Goal: Complete application form

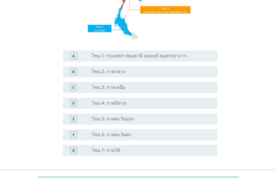
scroll to position [99, 0]
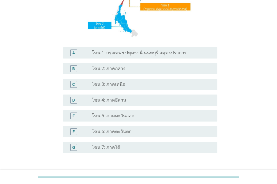
click at [148, 117] on div "radio_button_unchecked โซน 5: ภาคตะวันออก" at bounding box center [150, 116] width 117 height 6
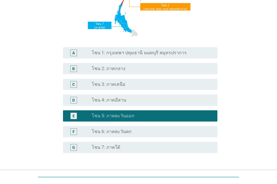
scroll to position [140, 0]
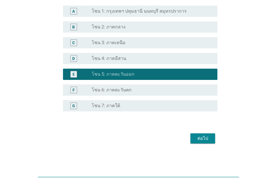
click at [197, 139] on div "ต่อไป" at bounding box center [203, 138] width 16 height 7
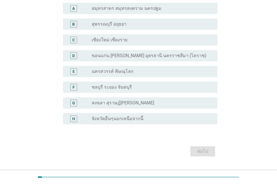
scroll to position [55, 0]
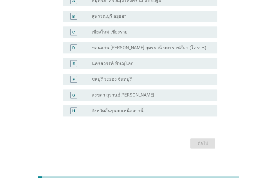
click at [101, 79] on label "ชลบุรี ระยอง จันทบุรี" at bounding box center [112, 80] width 40 height 6
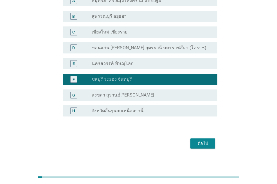
click at [207, 143] on div "ต่อไป" at bounding box center [203, 143] width 16 height 7
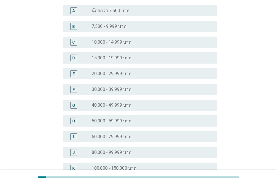
scroll to position [0, 0]
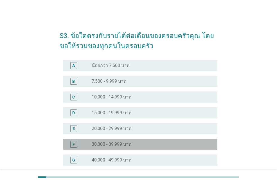
drag, startPoint x: 126, startPoint y: 142, endPoint x: 154, endPoint y: 134, distance: 29.4
click at [126, 142] on label "30,000 - 39,999 บาท" at bounding box center [112, 145] width 40 height 6
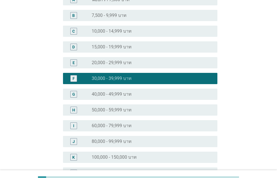
scroll to position [149, 0]
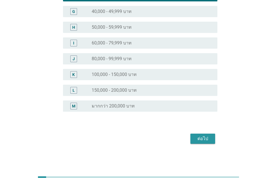
click at [199, 139] on div "ต่อไป" at bounding box center [203, 138] width 16 height 7
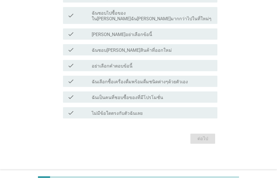
scroll to position [0, 0]
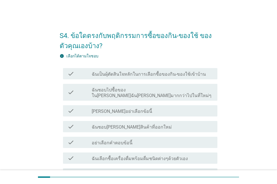
click at [116, 72] on label "ฉันเป็นผุ้ตัดสินใจหลักในการเลือกซื้อของกิน-ของใช้เข้าบ้าน" at bounding box center [149, 75] width 114 height 6
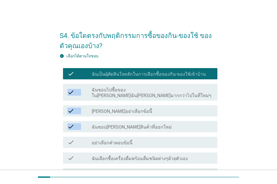
drag, startPoint x: 277, startPoint y: 64, endPoint x: 277, endPoint y: 120, distance: 56.6
click at [277, 120] on div "S4. ข้อใดตรงกับพฤติกรรมการซื้อของกิน-ของใช้ ของตัวคุณเองบ้าง? info เลือกได้ตามใ…" at bounding box center [138, 123] width 277 height 247
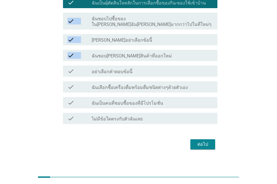
click at [208, 141] on div "ต่อไป" at bounding box center [203, 144] width 16 height 7
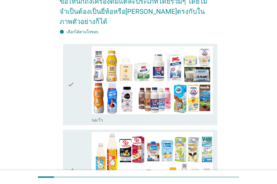
scroll to position [114, 0]
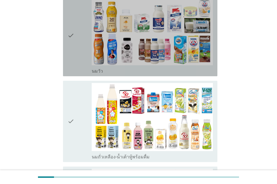
click at [73, 42] on icon "check" at bounding box center [71, 35] width 7 height 77
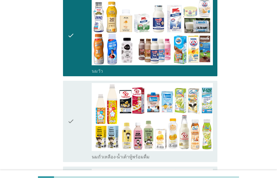
click at [76, 92] on div "check" at bounding box center [80, 121] width 24 height 77
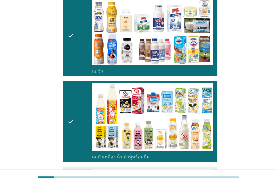
drag, startPoint x: 75, startPoint y: 164, endPoint x: 80, endPoint y: 148, distance: 17.5
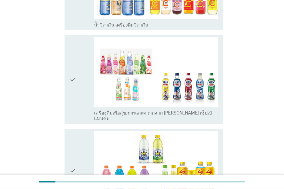
scroll to position [993, 0]
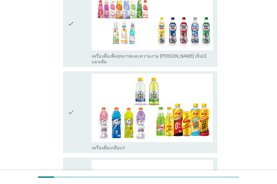
click at [61, 69] on div "check check_box_outline_blank เครื่องดื่มเกลือแร่" at bounding box center [139, 112] width 158 height 86
click at [68, 26] on icon "check" at bounding box center [71, 23] width 7 height 82
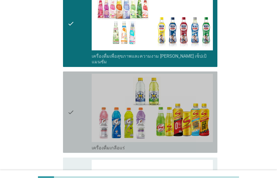
drag, startPoint x: 73, startPoint y: 66, endPoint x: 77, endPoint y: 97, distance: 30.9
click at [74, 74] on icon "check" at bounding box center [71, 112] width 7 height 77
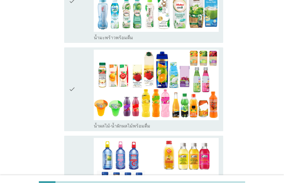
scroll to position [773, 0]
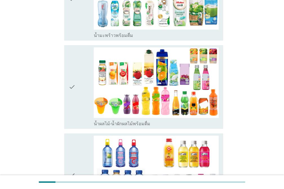
click at [80, 48] on div "check" at bounding box center [81, 86] width 25 height 79
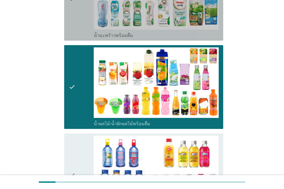
drag, startPoint x: 84, startPoint y: 14, endPoint x: 80, endPoint y: 74, distance: 59.8
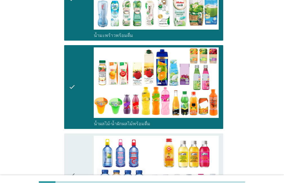
click at [72, 135] on icon "check" at bounding box center [72, 174] width 7 height 79
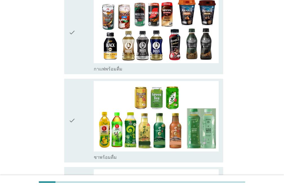
scroll to position [474, 0]
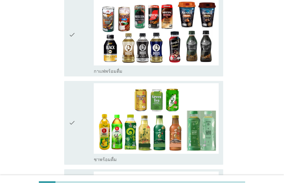
click at [65, 46] on div "check check_box_outline_blank กาแฟพร้อมดื่ม" at bounding box center [143, 35] width 159 height 84
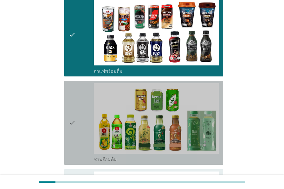
drag, startPoint x: 70, startPoint y: 77, endPoint x: 71, endPoint y: 105, distance: 28.2
click at [71, 83] on icon "check" at bounding box center [72, 122] width 7 height 79
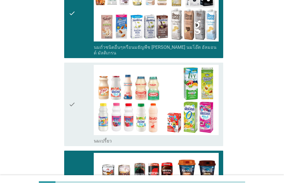
scroll to position [314, 0]
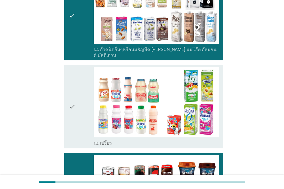
click at [73, 68] on icon "check" at bounding box center [72, 106] width 7 height 79
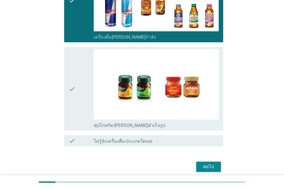
scroll to position [1219, 0]
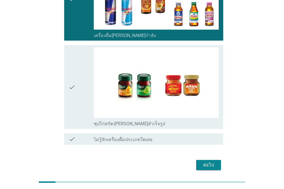
drag, startPoint x: 68, startPoint y: 23, endPoint x: 72, endPoint y: 29, distance: 6.6
click at [68, 43] on div "check check_box_outline_blank ซุปไก่สกัด-[PERSON_NAME]สำเร็จรูป" at bounding box center [142, 87] width 162 height 88
click at [72, 47] on icon "check" at bounding box center [72, 86] width 7 height 79
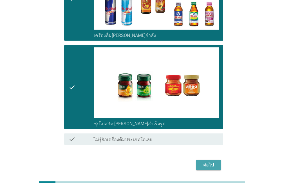
click at [201, 161] on div "ต่อไป" at bounding box center [209, 164] width 16 height 7
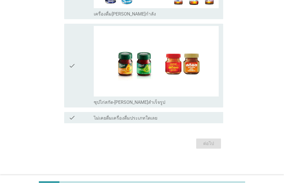
scroll to position [0, 0]
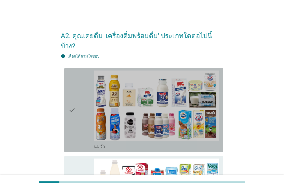
click at [80, 70] on div "check" at bounding box center [81, 109] width 25 height 79
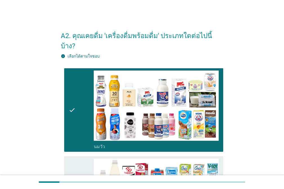
scroll to position [165, 0]
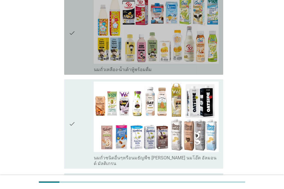
click at [77, 46] on div "check" at bounding box center [81, 32] width 25 height 79
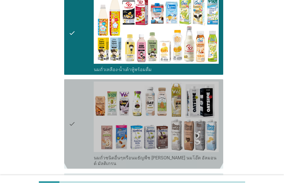
drag, startPoint x: 65, startPoint y: 85, endPoint x: 77, endPoint y: 82, distance: 12.2
click at [66, 85] on div "check check_box_outline_blank นมถั่วชนิดอื่นๆหรือนมธัญพืช [PERSON_NAME] นมโอ๊ต …" at bounding box center [143, 123] width 159 height 89
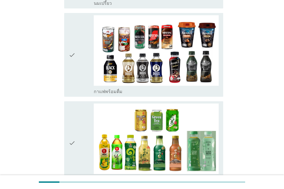
scroll to position [335, 0]
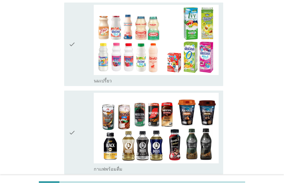
click at [91, 53] on div "check" at bounding box center [81, 44] width 25 height 79
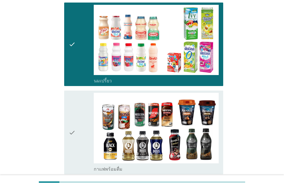
click at [86, 93] on div "check" at bounding box center [81, 132] width 25 height 79
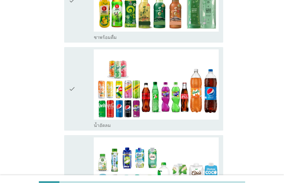
scroll to position [553, 0]
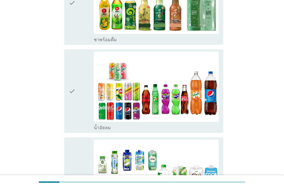
click at [65, 98] on div "check check_box_outline_blank น้ำอัดลม" at bounding box center [143, 91] width 159 height 84
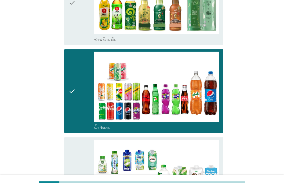
click at [78, 11] on div "check" at bounding box center [81, 2] width 25 height 79
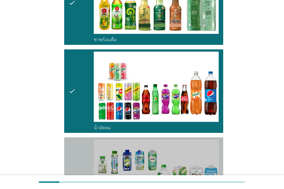
drag, startPoint x: 76, startPoint y: 145, endPoint x: 108, endPoint y: 122, distance: 39.5
click at [76, 145] on div "check" at bounding box center [81, 178] width 25 height 79
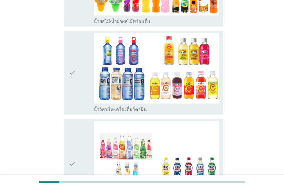
scroll to position [844, 0]
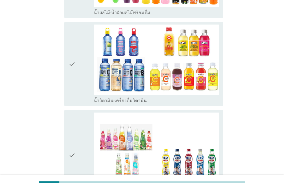
click at [65, 70] on div "check check_box_outline_blank น้ำวิตามิน-เครื่องดื่มวิตามิน" at bounding box center [143, 64] width 159 height 84
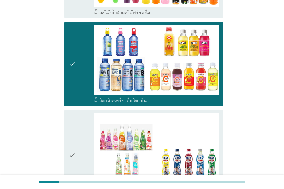
drag, startPoint x: 64, startPoint y: 101, endPoint x: 64, endPoint y: 96, distance: 4.8
click at [64, 108] on div "check check_box_outline_blank เครื่องดื่มเพื่อสุขภาพและความงาม [PERSON_NAME] เซ…" at bounding box center [142, 155] width 162 height 94
drag, startPoint x: 71, startPoint y: 109, endPoint x: 71, endPoint y: 97, distance: 11.5
click at [71, 112] on icon "check" at bounding box center [72, 154] width 7 height 85
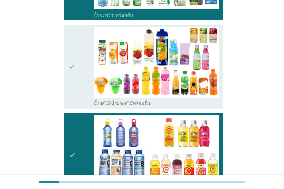
scroll to position [723, 0]
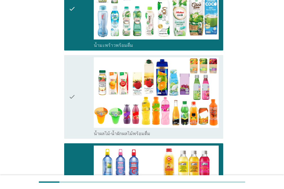
click at [69, 57] on icon "check" at bounding box center [72, 96] width 7 height 79
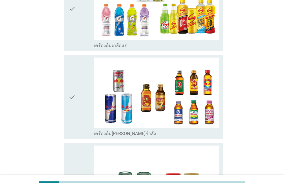
scroll to position [1083, 0]
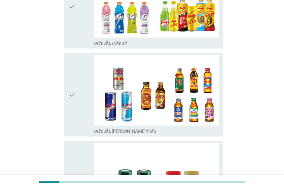
click at [63, 8] on div "check check_box_outline_blank เครื่องดื่มเกลือแร่" at bounding box center [142, 7] width 162 height 88
click at [68, 53] on div "check check_box_outline_blank เครื่องดื่ม[PERSON_NAME]กำลัง" at bounding box center [143, 95] width 159 height 84
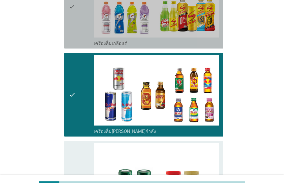
click at [72, 18] on icon "check" at bounding box center [72, 6] width 7 height 79
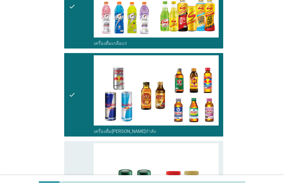
click at [79, 143] on div "check" at bounding box center [81, 182] width 25 height 79
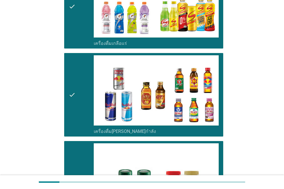
scroll to position [1178, 0]
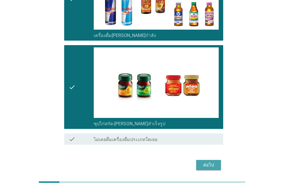
click at [210, 161] on div "ต่อไป" at bounding box center [209, 164] width 16 height 7
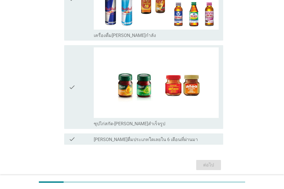
scroll to position [0, 0]
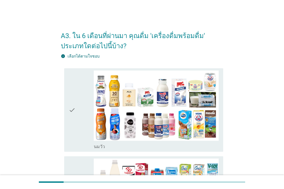
drag, startPoint x: 71, startPoint y: 86, endPoint x: 83, endPoint y: 82, distance: 12.8
click at [72, 86] on icon "check" at bounding box center [72, 109] width 7 height 79
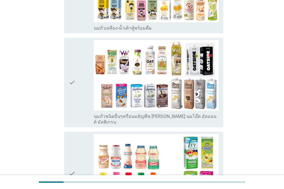
scroll to position [211, 0]
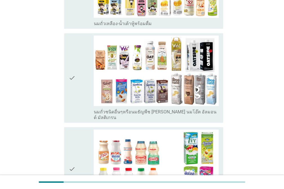
drag, startPoint x: 67, startPoint y: 15, endPoint x: 68, endPoint y: 20, distance: 4.8
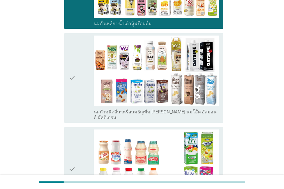
click at [74, 136] on icon "check" at bounding box center [72, 168] width 7 height 79
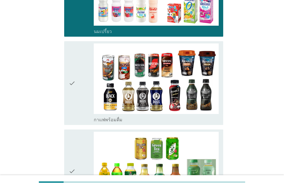
scroll to position [500, 0]
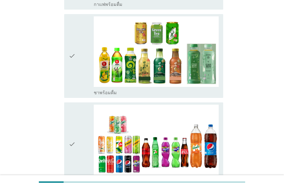
click at [72, 25] on icon "check" at bounding box center [72, 55] width 7 height 79
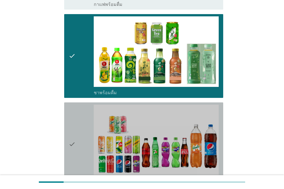
click at [75, 114] on icon "check" at bounding box center [72, 143] width 7 height 79
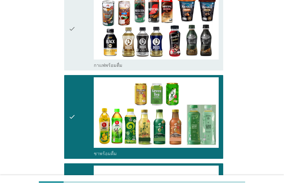
scroll to position [437, 0]
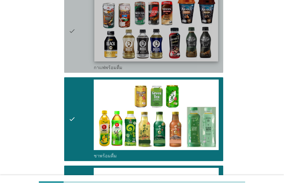
drag, startPoint x: 71, startPoint y: 38, endPoint x: 96, endPoint y: 38, distance: 24.8
click at [71, 38] on icon "check" at bounding box center [72, 30] width 7 height 79
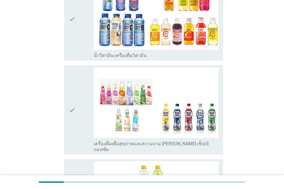
scroll to position [891, 0]
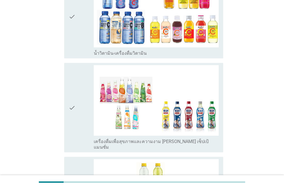
click at [78, 36] on div "check" at bounding box center [81, 16] width 25 height 79
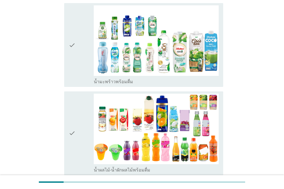
scroll to position [667, 0]
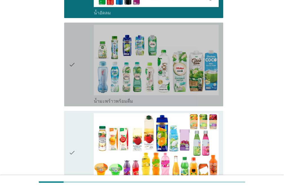
drag, startPoint x: 68, startPoint y: 77, endPoint x: 72, endPoint y: 79, distance: 3.9
click at [68, 77] on div "check check_box_outline_blank น้ำมะพร้าวพร้อมดื่ม" at bounding box center [143, 65] width 159 height 84
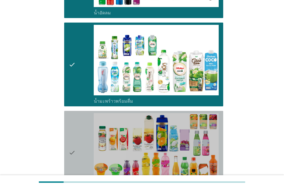
click at [78, 127] on div "check" at bounding box center [81, 152] width 25 height 79
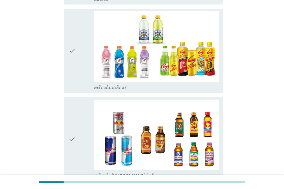
scroll to position [1041, 0]
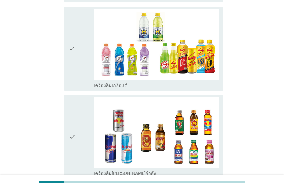
click at [68, 101] on div "check check_box_outline_blank เครื่องดื่ม[PERSON_NAME]กำลัง" at bounding box center [143, 137] width 159 height 84
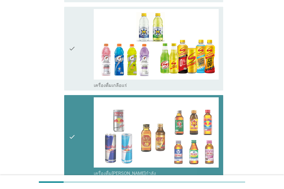
click at [73, 66] on icon "check" at bounding box center [72, 48] width 7 height 79
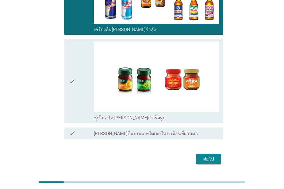
scroll to position [1189, 0]
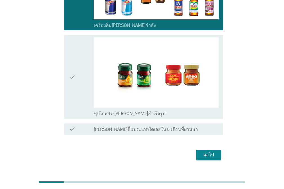
drag, startPoint x: 79, startPoint y: 43, endPoint x: 167, endPoint y: 121, distance: 118.3
click at [80, 43] on div "check" at bounding box center [81, 76] width 25 height 79
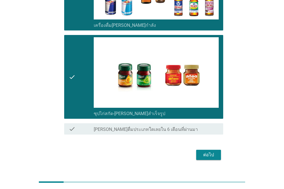
click at [203, 151] on div "ต่อไป" at bounding box center [209, 154] width 16 height 7
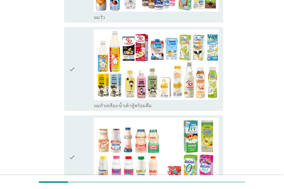
scroll to position [142, 0]
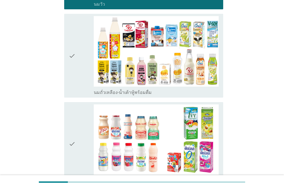
click at [77, 33] on div "check" at bounding box center [81, 55] width 25 height 79
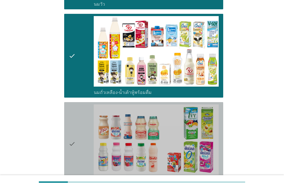
drag, startPoint x: 75, startPoint y: 127, endPoint x: 99, endPoint y: 117, distance: 26.5
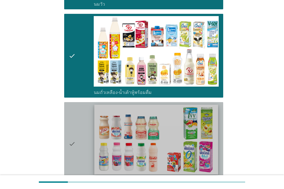
click at [75, 127] on icon "check" at bounding box center [72, 143] width 7 height 79
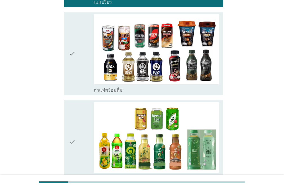
scroll to position [410, 0]
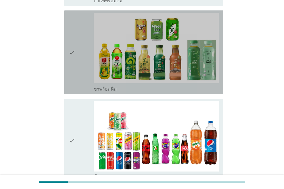
drag, startPoint x: 70, startPoint y: 24, endPoint x: 71, endPoint y: 67, distance: 42.8
click at [70, 24] on icon "check" at bounding box center [72, 52] width 7 height 79
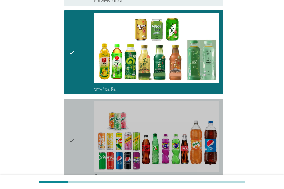
drag, startPoint x: 74, startPoint y: 118, endPoint x: 75, endPoint y: 107, distance: 11.3
click at [74, 117] on icon "check" at bounding box center [72, 140] width 7 height 79
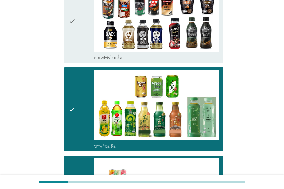
scroll to position [303, 0]
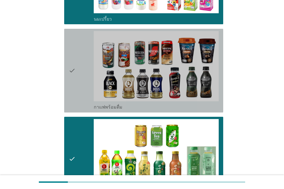
click at [71, 44] on icon "check" at bounding box center [72, 70] width 7 height 79
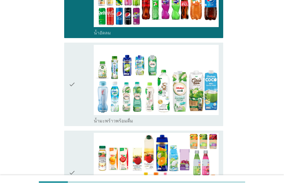
scroll to position [557, 0]
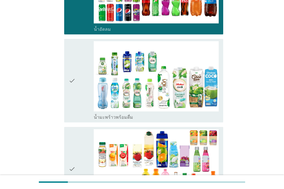
click at [76, 49] on div "check" at bounding box center [81, 80] width 25 height 79
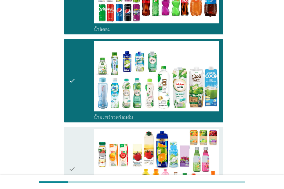
click at [79, 141] on div "check" at bounding box center [81, 168] width 25 height 79
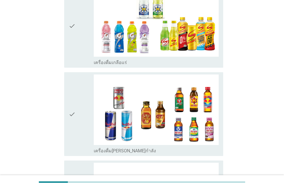
scroll to position [884, 0]
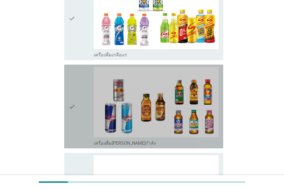
drag, startPoint x: 64, startPoint y: 89, endPoint x: 70, endPoint y: 53, distance: 36.2
click at [64, 88] on div "check check_box เครื่องดื่ม[PERSON_NAME]กำลัง" at bounding box center [143, 106] width 159 height 84
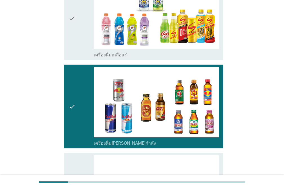
click at [75, 34] on icon "check" at bounding box center [72, 18] width 7 height 79
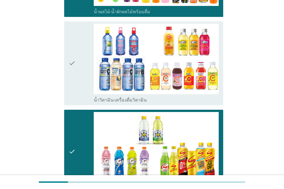
scroll to position [753, 0]
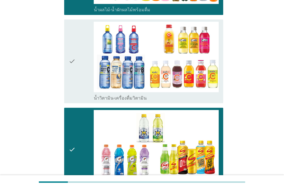
click at [68, 31] on div "check check_box น้ำวิตามิน-เครื่องดื่มวิตามิน" at bounding box center [143, 61] width 159 height 84
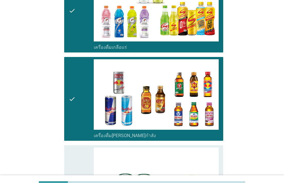
scroll to position [1013, 0]
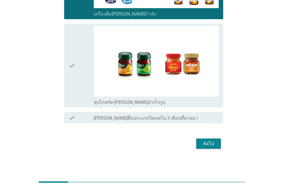
click at [79, 37] on div "check" at bounding box center [81, 65] width 25 height 79
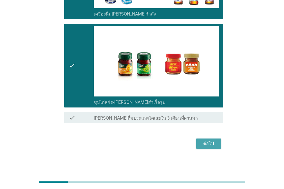
click at [210, 148] on button "ต่อไป" at bounding box center [208, 143] width 25 height 10
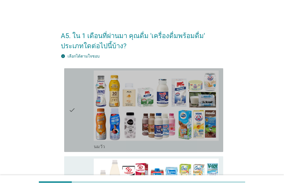
click at [73, 80] on icon "check" at bounding box center [72, 109] width 7 height 79
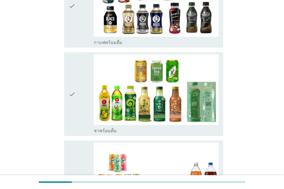
scroll to position [438, 0]
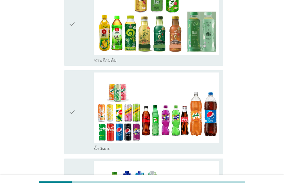
drag, startPoint x: 70, startPoint y: 92, endPoint x: 70, endPoint y: 57, distance: 34.3
click at [70, 91] on icon "check" at bounding box center [72, 111] width 7 height 79
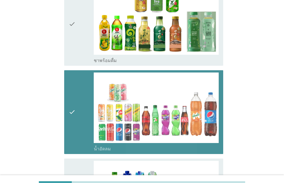
click at [70, 46] on icon "check" at bounding box center [72, 23] width 7 height 79
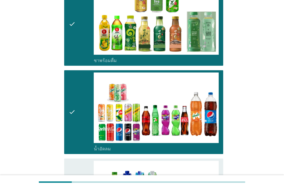
scroll to position [324, 0]
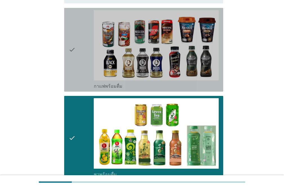
click at [67, 14] on div "check check_box กาแฟพร้อมดื่ม" at bounding box center [143, 50] width 159 height 84
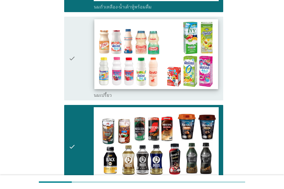
scroll to position [222, 0]
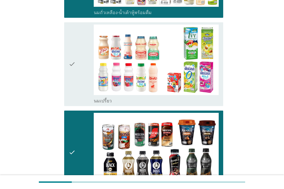
click at [80, 39] on div "check" at bounding box center [81, 63] width 25 height 79
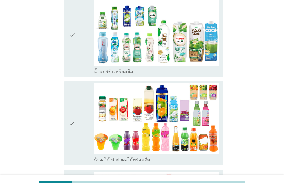
scroll to position [618, 0]
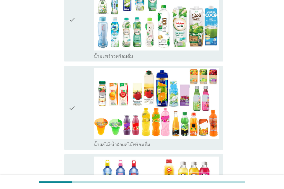
click at [66, 76] on div "check check_box น้ำผลไม้-น้ำผักผลไม้พร้อมดื่ม" at bounding box center [143, 108] width 159 height 84
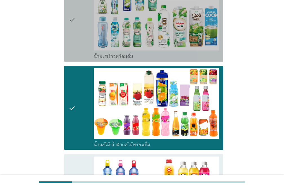
click at [69, 43] on icon "check" at bounding box center [72, 19] width 7 height 79
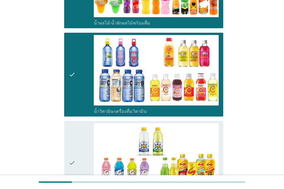
scroll to position [1013, 0]
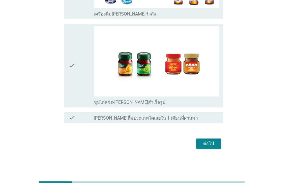
click at [61, 35] on div "check check_box ซุปไก่สกัด-[PERSON_NAME]สำเร็จรูป" at bounding box center [142, 65] width 162 height 88
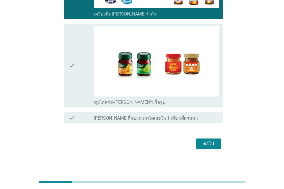
click at [69, 39] on icon "check" at bounding box center [72, 65] width 7 height 79
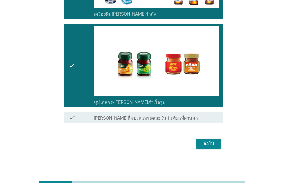
click at [209, 145] on div "ต่อไป" at bounding box center [209, 143] width 16 height 7
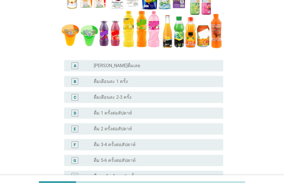
scroll to position [127, 0]
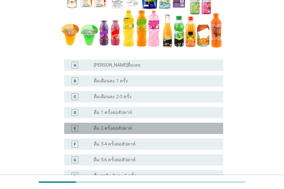
click at [74, 124] on div "E radio_button_unchecked ดื่ม 2 ครั้งต่อสัปดาห์" at bounding box center [143, 127] width 159 height 11
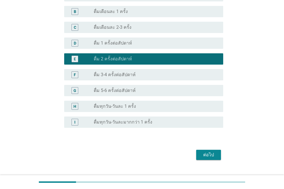
scroll to position [207, 0]
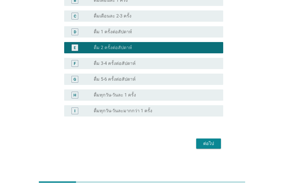
click at [78, 58] on div "F radio_button_unchecked ดื่ม 3-4 ครั้งต่อสัปดาห์" at bounding box center [143, 63] width 159 height 11
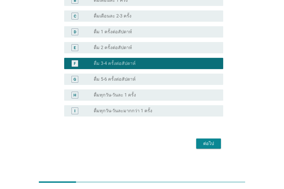
click at [215, 141] on div "ต่อไป" at bounding box center [209, 143] width 16 height 7
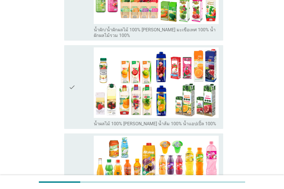
scroll to position [173, 0]
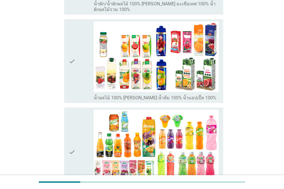
click at [65, 68] on div "check check_box_outline_blank น้ำผลไม้ 100% [PERSON_NAME] น้ำส้ม 100% น้ำแอปเปิ…" at bounding box center [143, 61] width 159 height 84
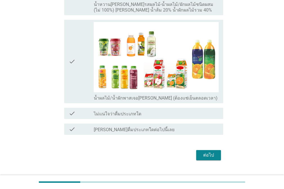
scroll to position [355, 0]
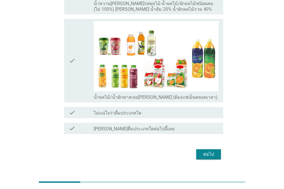
click at [80, 70] on div "check" at bounding box center [81, 60] width 25 height 79
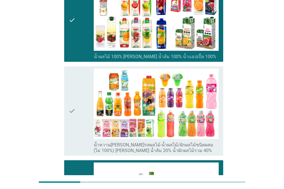
scroll to position [206, 0]
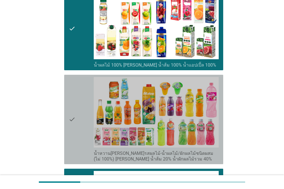
click at [84, 77] on div "check" at bounding box center [81, 119] width 25 height 85
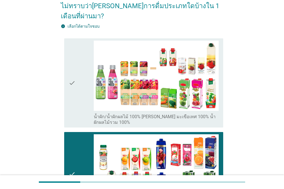
scroll to position [49, 0]
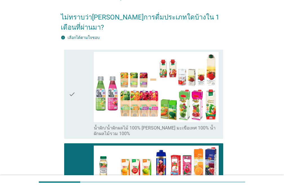
click at [67, 50] on div "check check_box_outline_blank น้ำผัก/น้ำผักผลไม้ 100% [PERSON_NAME] มะเขือเทศ 1…" at bounding box center [143, 94] width 159 height 89
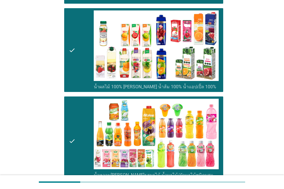
scroll to position [356, 0]
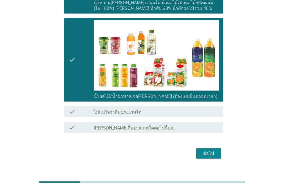
click at [211, 149] on div "ต่อไป" at bounding box center [142, 153] width 162 height 14
click at [209, 150] on div "ต่อไป" at bounding box center [209, 153] width 16 height 7
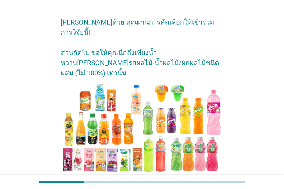
scroll to position [42, 0]
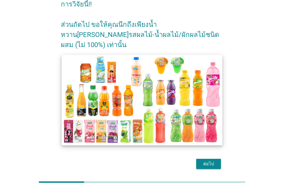
click at [68, 55] on img at bounding box center [142, 100] width 161 height 90
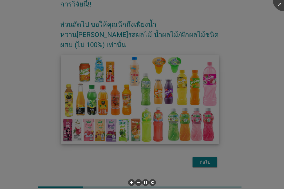
scroll to position [26, 0]
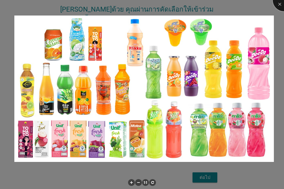
click at [277, 7] on div at bounding box center [284, 0] width 23 height 23
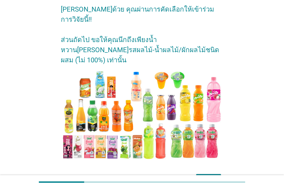
click at [204, 175] on div "ต่อไป" at bounding box center [209, 178] width 16 height 7
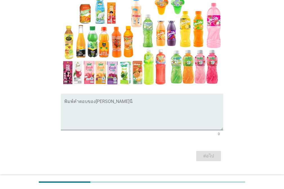
scroll to position [64, 0]
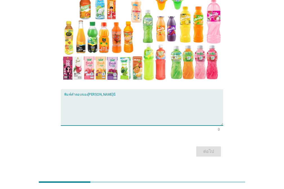
click at [153, 111] on textarea "พิมพ์คำตอบของคุณ ที่นี่" at bounding box center [143, 111] width 159 height 30
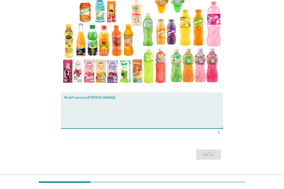
scroll to position [62, 0]
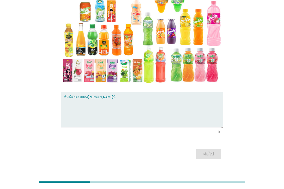
click at [79, 100] on textarea "พิมพ์คำตอบของคุณ ที่นี่" at bounding box center [143, 113] width 159 height 30
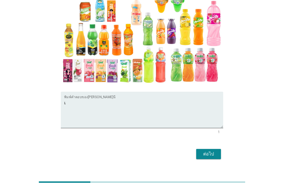
click at [15, 169] on div "N1. โดย[PERSON_NAME] ตัวคุณเองเรียกชื่อเครื่องดื่มประเภทนี้โดยรวมๆว่าอะไรคะ? พิ…" at bounding box center [142, 62] width 271 height 220
click at [123, 105] on textarea "เ" at bounding box center [143, 113] width 159 height 30
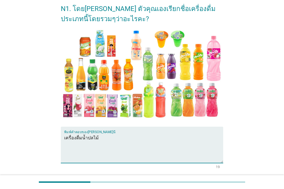
scroll to position [28, 0]
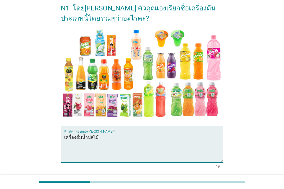
click at [89, 138] on textarea "เครื่องดื่มน้ำปลไม้" at bounding box center [143, 148] width 159 height 30
click at [273, 115] on div "N1. โดย[PERSON_NAME] ตัวคุณเองเรียกชื่อเครื่องดื่มประเภทนี้โดยรวมๆว่าอะไรคะ? พิ…" at bounding box center [142, 96] width 271 height 220
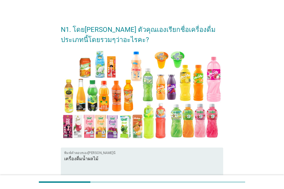
scroll to position [9, 0]
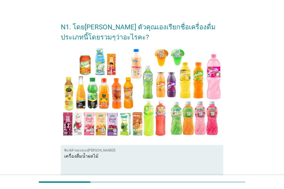
click at [105, 159] on textarea "เครื่องดื่มน้ำผลไม้" at bounding box center [143, 166] width 159 height 30
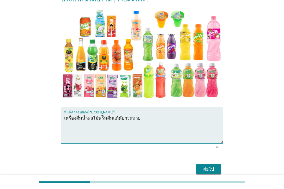
scroll to position [72, 0]
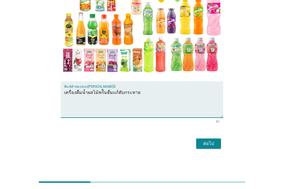
type textarea "เครื่องดื่มน้ำผลไม้พร้ิมดื่มเเก้ดับกระหาย"
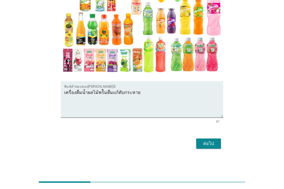
click at [209, 149] on div "ต่อไป" at bounding box center [142, 144] width 162 height 14
click at [209, 146] on div "ต่อไป" at bounding box center [209, 143] width 16 height 7
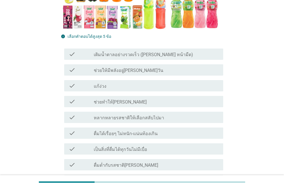
scroll to position [171, 0]
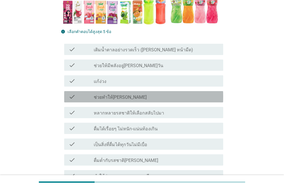
click at [171, 93] on div "check_box_outline_blank ช่วยทำให้[PERSON_NAME]" at bounding box center [156, 96] width 125 height 7
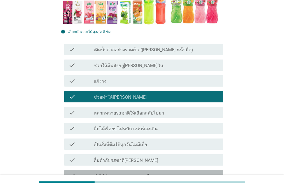
click at [177, 172] on div "check_box_outline_blank ทำให้ผ่อนคลาย ลดความเครียด" at bounding box center [156, 175] width 125 height 7
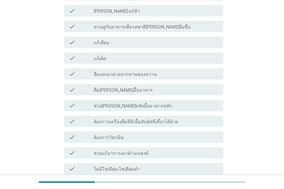
scroll to position [518, 0]
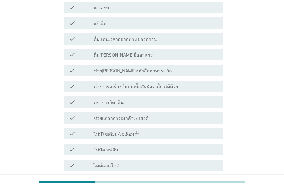
click at [184, 20] on div "check_box_outline_blank แก้เผ็ด" at bounding box center [156, 23] width 125 height 7
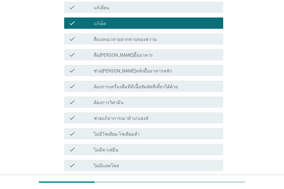
click at [187, 99] on div "check_box_outline_blank ต้องการวิตามิน" at bounding box center [156, 102] width 125 height 7
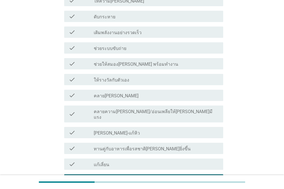
scroll to position [358, 0]
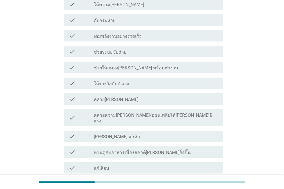
click at [154, 48] on div "check_box_outline_blank ช่วยระบบขับถ่าย" at bounding box center [156, 51] width 125 height 7
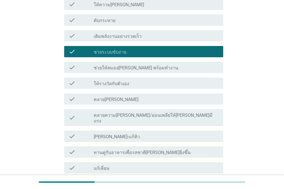
click at [175, 17] on div "check_box_outline_blank ดับกระหาย" at bounding box center [156, 20] width 125 height 7
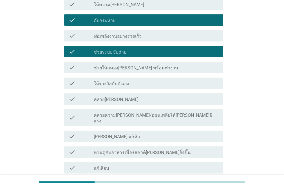
click at [173, 93] on div "check check_box_outline_blank คลาย[PERSON_NAME]" at bounding box center [143, 98] width 159 height 11
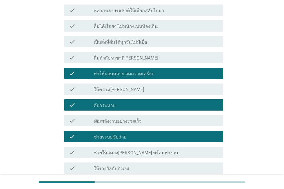
scroll to position [274, 0]
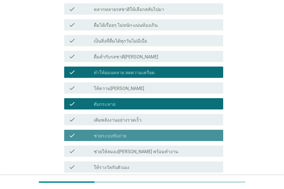
drag, startPoint x: 175, startPoint y: 124, endPoint x: 191, endPoint y: 112, distance: 20.7
click at [175, 132] on div "check_box_outline_blank ช่วยระบบขับถ่าย" at bounding box center [156, 135] width 125 height 7
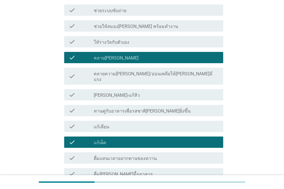
scroll to position [402, 0]
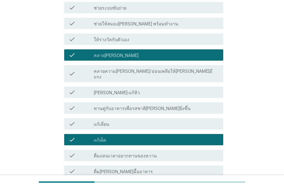
click at [206, 136] on div "check_box_outline_blank แก้เผ็ด" at bounding box center [156, 139] width 125 height 7
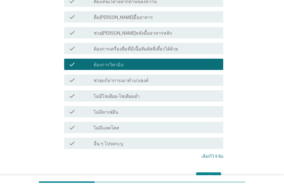
scroll to position [574, 0]
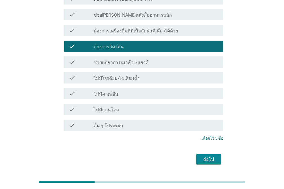
click at [206, 156] on div "ต่อไป" at bounding box center [209, 159] width 16 height 7
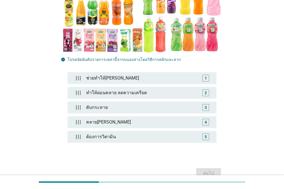
scroll to position [124, 0]
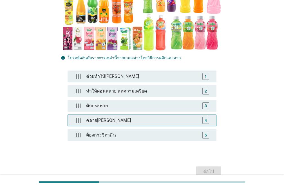
click at [205, 117] on div "4" at bounding box center [205, 120] width 7 height 7
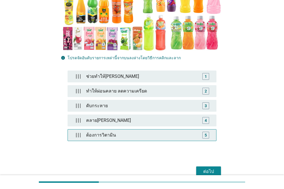
click at [207, 131] on div "5" at bounding box center [205, 134] width 7 height 7
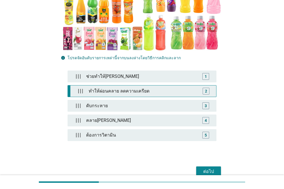
click at [205, 86] on div "2" at bounding box center [205, 90] width 11 height 11
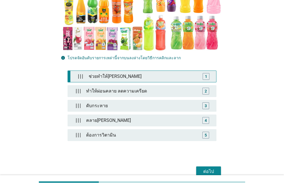
click at [207, 71] on div "1" at bounding box center [205, 76] width 11 height 11
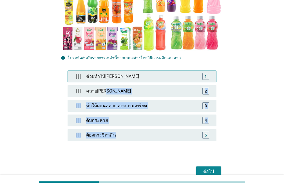
drag, startPoint x: 178, startPoint y: 118, endPoint x: 180, endPoint y: 68, distance: 49.9
click at [182, 70] on div "ช่วยทำให้[PERSON_NAME] 1 คลาย[PERSON_NAME] 2 ทำให้ผ่อนคลาย ลดความเครียด 3 ดับกร…" at bounding box center [142, 108] width 149 height 76
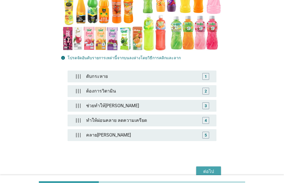
click at [206, 168] on div "ต่อไป" at bounding box center [209, 171] width 16 height 7
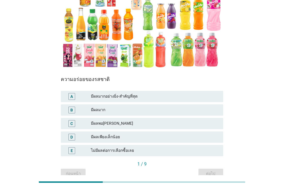
scroll to position [77, 0]
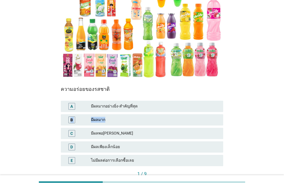
drag, startPoint x: 284, startPoint y: 115, endPoint x: 287, endPoint y: 90, distance: 24.4
click at [277, 91] on html "N4. แต่ละปัจจัยมีผลต่อคุณในการเลือกยี่ห้อ 'น้ำหวาน[PERSON_NAME]รสผลไม้-น้ำผลไม้…" at bounding box center [142, 68] width 284 height 291
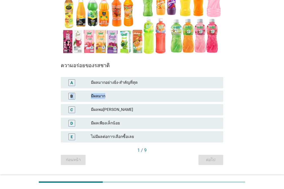
scroll to position [106, 0]
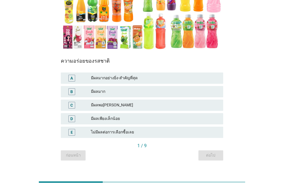
click at [126, 102] on div "มีผลพอ[PERSON_NAME]" at bounding box center [155, 105] width 128 height 7
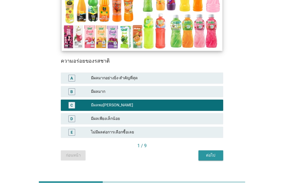
click at [213, 152] on div "ต่อไป" at bounding box center [211, 155] width 16 height 6
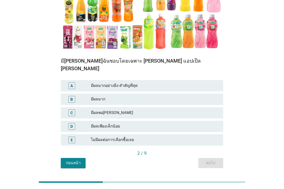
click at [140, 109] on div "มีผลพอ[PERSON_NAME]" at bounding box center [155, 112] width 128 height 7
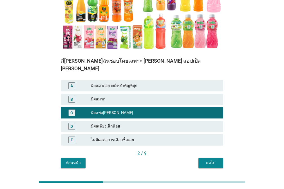
click at [218, 160] on div "ต่อไป" at bounding box center [211, 163] width 16 height 6
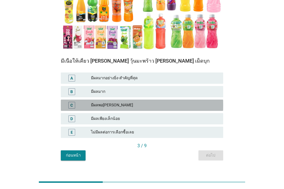
click at [128, 102] on div "มีผลพอ[PERSON_NAME]" at bounding box center [155, 105] width 128 height 7
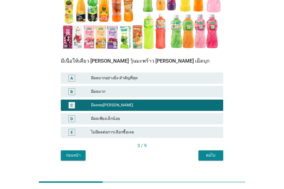
click at [211, 152] on div "ต่อไป" at bounding box center [211, 155] width 16 height 6
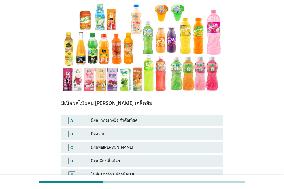
scroll to position [64, 0]
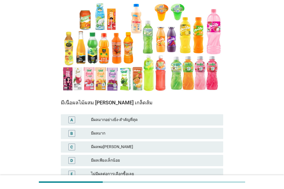
click at [138, 143] on div "มีผลพอ[PERSON_NAME]" at bounding box center [155, 146] width 128 height 7
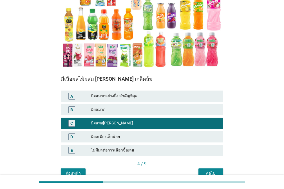
scroll to position [106, 0]
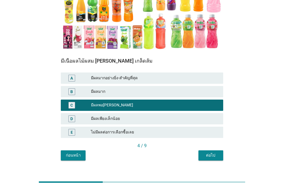
click at [211, 152] on div "ต่อไป" at bounding box center [211, 155] width 16 height 6
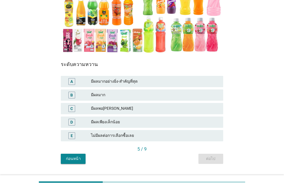
scroll to position [103, 0]
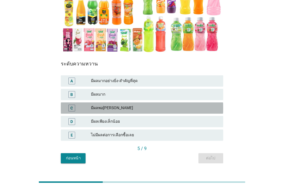
click at [96, 104] on div "มีผลพอ[PERSON_NAME]" at bounding box center [155, 107] width 128 height 7
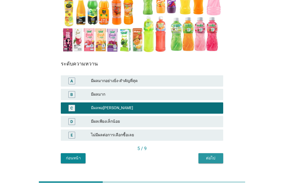
click at [212, 155] on div "ต่อไป" at bounding box center [211, 158] width 16 height 6
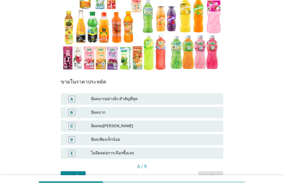
scroll to position [85, 0]
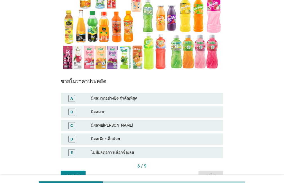
click at [129, 135] on div "มีผลเพียงเล็กน้อย" at bounding box center [155, 138] width 128 height 7
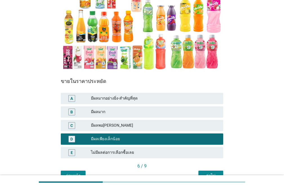
click at [204, 172] on div "ต่อไป" at bounding box center [211, 175] width 16 height 6
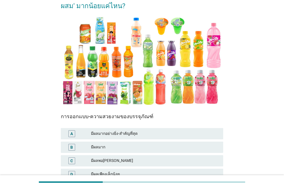
scroll to position [106, 0]
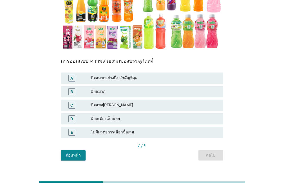
click at [104, 115] on div "มีผลเพียงเล็กน้อย" at bounding box center [155, 118] width 128 height 7
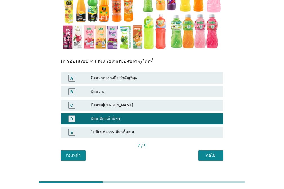
click at [218, 150] on button "ต่อไป" at bounding box center [210, 155] width 25 height 10
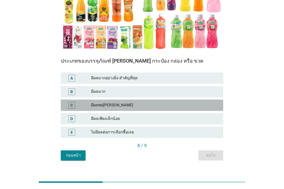
click at [120, 102] on div "มีผลพอ[PERSON_NAME]" at bounding box center [155, 105] width 128 height 7
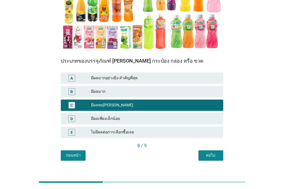
click at [209, 150] on button "ต่อไป" at bounding box center [210, 155] width 25 height 10
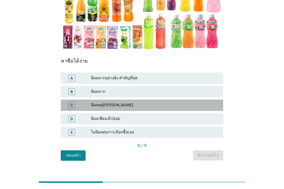
click at [109, 99] on div "C มีผลพอ[PERSON_NAME]" at bounding box center [142, 104] width 162 height 11
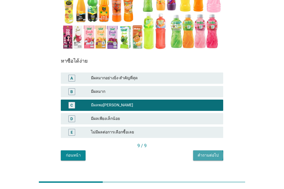
click at [205, 152] on div "คำถามต่อไป" at bounding box center [208, 155] width 21 height 6
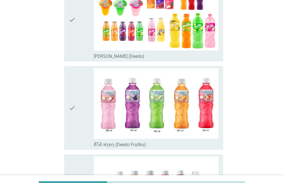
scroll to position [93, 0]
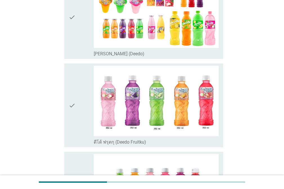
click at [73, 40] on icon "check" at bounding box center [72, 17] width 7 height 79
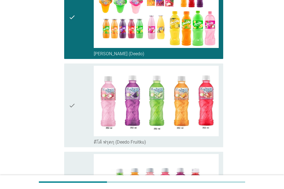
click at [74, 75] on icon "check" at bounding box center [72, 105] width 7 height 79
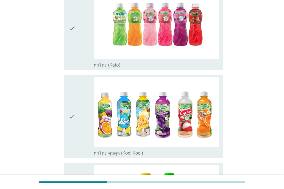
scroll to position [808, 0]
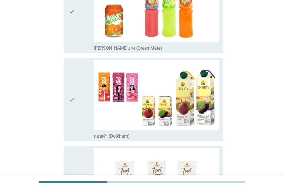
click at [77, 65] on div "check" at bounding box center [81, 99] width 25 height 79
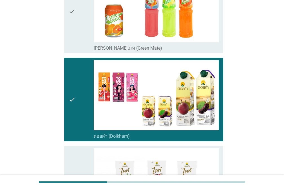
click at [84, 150] on div "check" at bounding box center [81, 187] width 25 height 79
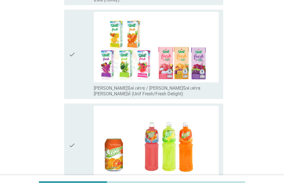
scroll to position [672, 0]
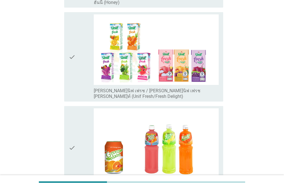
click at [84, 39] on div "check" at bounding box center [81, 56] width 25 height 85
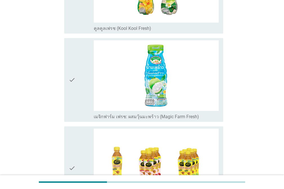
scroll to position [459, 0]
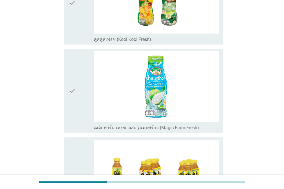
click at [77, 62] on div "check" at bounding box center [81, 90] width 25 height 79
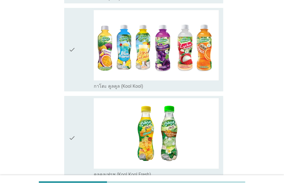
scroll to position [313, 0]
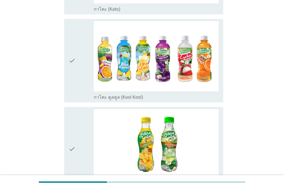
click at [68, 35] on div "check check_box_outline_blank กาโตะ คูลคูล (Kool Kool)" at bounding box center [143, 61] width 159 height 84
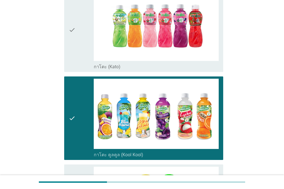
scroll to position [267, 0]
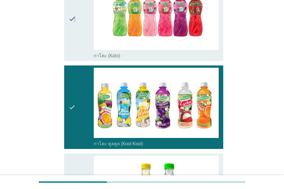
click at [75, 5] on icon "check" at bounding box center [72, 18] width 7 height 79
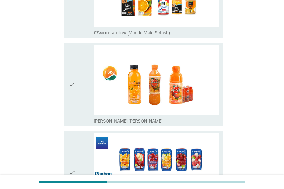
scroll to position [1200, 0]
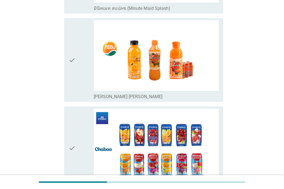
click at [72, 77] on icon "check" at bounding box center [72, 59] width 7 height 79
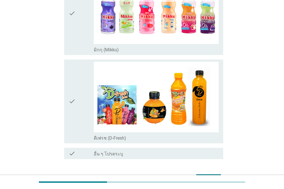
scroll to position [1541, 0]
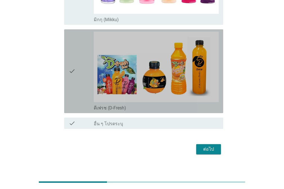
click at [73, 36] on icon "check" at bounding box center [72, 71] width 7 height 79
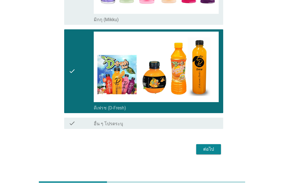
click at [206, 146] on div "ต่อไป" at bounding box center [209, 149] width 16 height 7
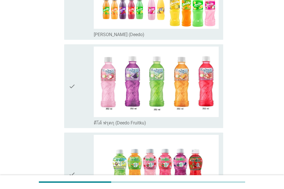
scroll to position [113, 0]
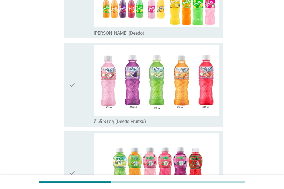
drag, startPoint x: 76, startPoint y: 63, endPoint x: 75, endPoint y: 48, distance: 15.2
click at [76, 62] on div "check" at bounding box center [81, 84] width 25 height 79
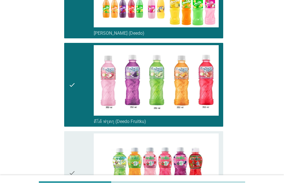
click at [79, 144] on div "check" at bounding box center [81, 172] width 25 height 79
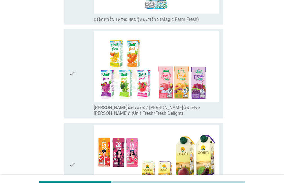
scroll to position [484, 0]
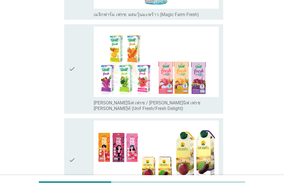
click at [79, 79] on div "check" at bounding box center [81, 68] width 25 height 85
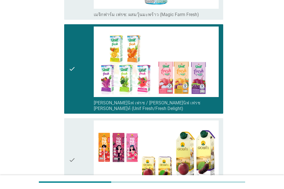
click at [77, 129] on div "check" at bounding box center [81, 159] width 25 height 79
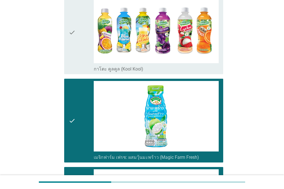
scroll to position [343, 0]
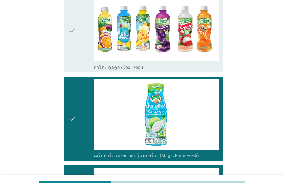
click at [73, 48] on icon "check" at bounding box center [72, 30] width 7 height 79
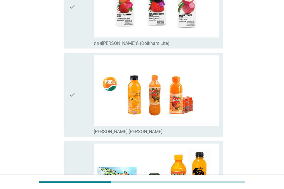
scroll to position [837, 0]
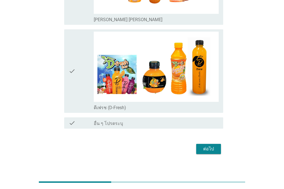
click at [64, 44] on div "check check_box_outline_blank ดีเฟรช (D-Fresh)" at bounding box center [142, 71] width 162 height 88
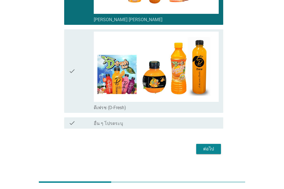
click at [73, 46] on icon "check" at bounding box center [72, 71] width 7 height 79
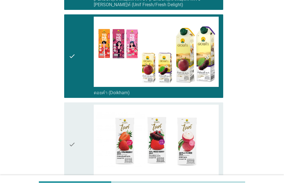
scroll to position [604, 0]
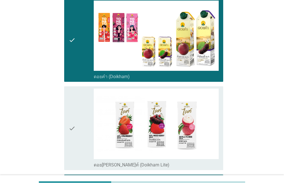
click at [78, 98] on div "check" at bounding box center [81, 127] width 25 height 79
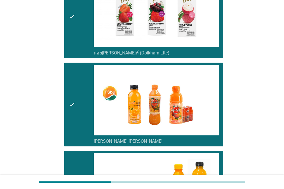
scroll to position [837, 0]
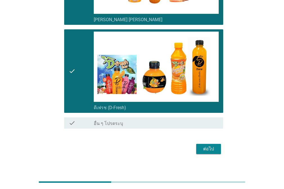
click at [212, 148] on button "ต่อไป" at bounding box center [208, 149] width 25 height 10
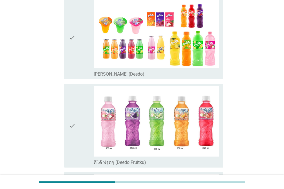
scroll to position [81, 0]
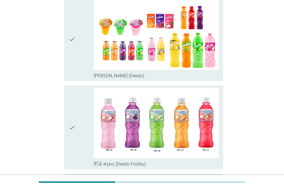
click at [79, 48] on div "check" at bounding box center [81, 39] width 25 height 79
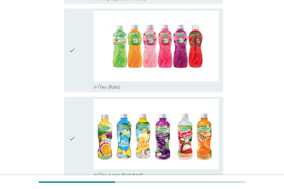
scroll to position [301, 0]
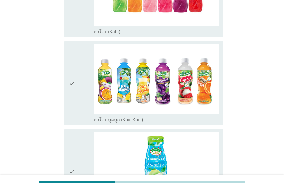
click at [64, 101] on div "check check_box_outline_blank กาโตะ คูลคูล (Kool Kool)" at bounding box center [142, 83] width 162 height 88
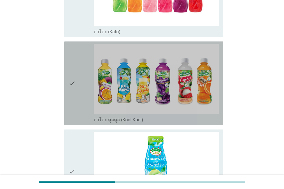
click at [68, 99] on div "check check_box_outline_blank กาโตะ คูลคูล (Kool Kool)" at bounding box center [143, 83] width 159 height 84
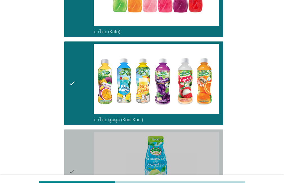
click at [81, 137] on div "check" at bounding box center [81, 170] width 25 height 79
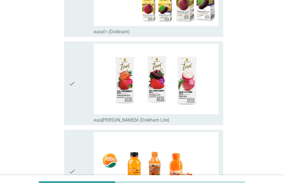
scroll to position [660, 0]
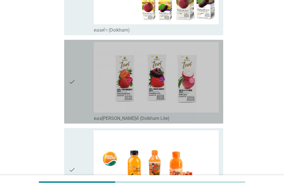
click at [72, 98] on icon "check" at bounding box center [72, 81] width 7 height 79
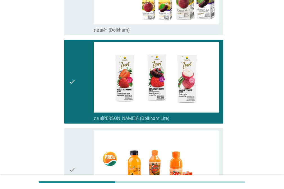
click at [76, 139] on div "check" at bounding box center [81, 169] width 25 height 79
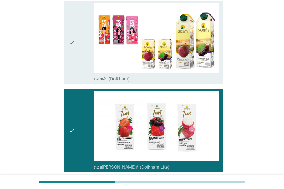
scroll to position [597, 0]
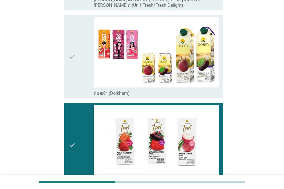
click at [84, 20] on div "check" at bounding box center [81, 56] width 25 height 79
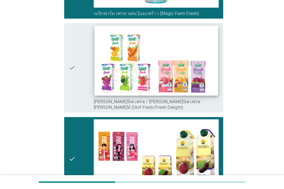
scroll to position [498, 0]
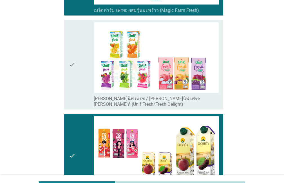
click at [87, 32] on div "check" at bounding box center [81, 64] width 25 height 85
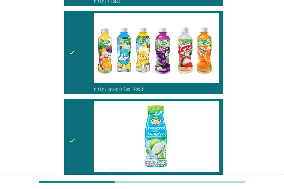
scroll to position [837, 0]
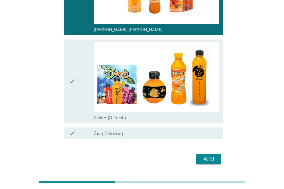
click at [63, 37] on div "check check_box_outline_blank ดีเฟรช (D-Fresh)" at bounding box center [142, 81] width 162 height 88
click at [82, 50] on div "check" at bounding box center [81, 81] width 25 height 79
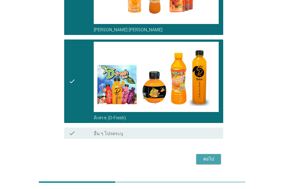
click at [206, 155] on div "ต่อไป" at bounding box center [209, 158] width 16 height 7
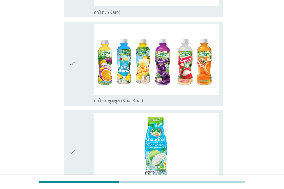
scroll to position [240, 0]
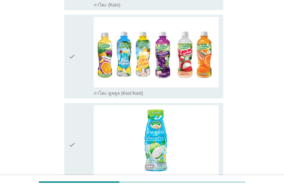
drag, startPoint x: 79, startPoint y: 69, endPoint x: 79, endPoint y: 72, distance: 3.4
click at [79, 69] on div "check" at bounding box center [81, 56] width 25 height 79
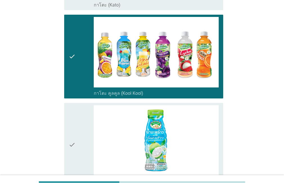
click at [80, 105] on div "check" at bounding box center [81, 144] width 25 height 79
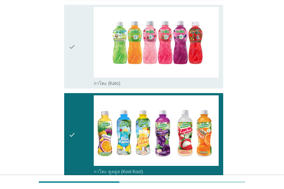
scroll to position [160, 0]
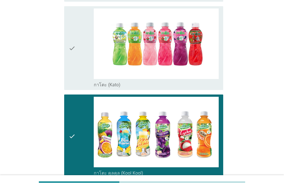
click at [84, 58] on div "check" at bounding box center [81, 47] width 25 height 79
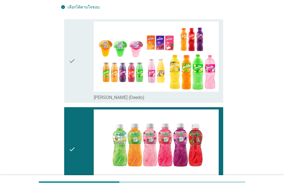
scroll to position [55, 0]
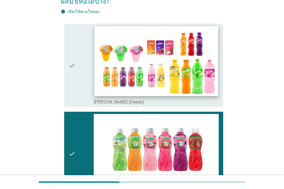
click at [93, 27] on div "check" at bounding box center [81, 65] width 25 height 79
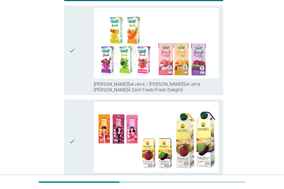
scroll to position [426, 0]
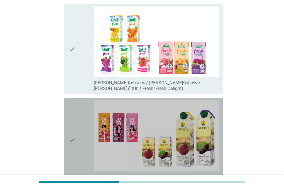
click at [83, 100] on div "check" at bounding box center [81, 139] width 25 height 79
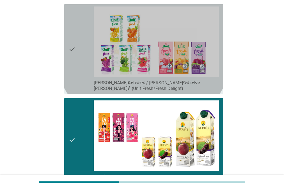
click at [85, 57] on div "check" at bounding box center [81, 48] width 25 height 85
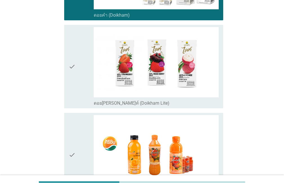
scroll to position [749, 0]
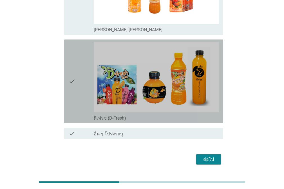
click at [91, 42] on div "check" at bounding box center [81, 81] width 25 height 79
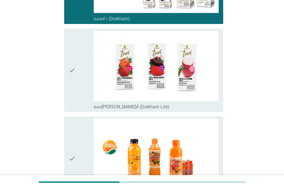
scroll to position [529, 0]
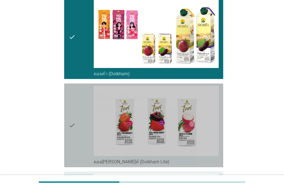
click at [77, 90] on div "check" at bounding box center [81, 125] width 25 height 79
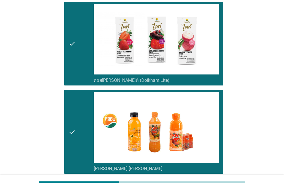
scroll to position [749, 0]
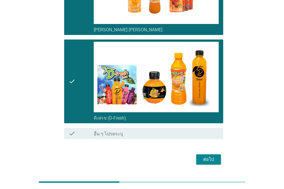
click at [208, 154] on button "ต่อไป" at bounding box center [208, 159] width 25 height 10
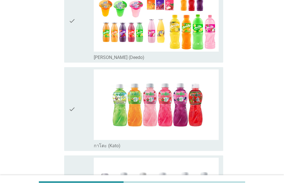
scroll to position [110, 0]
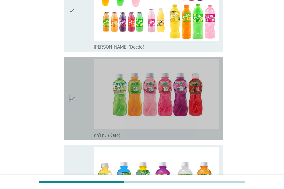
click at [70, 60] on icon "check" at bounding box center [72, 98] width 7 height 79
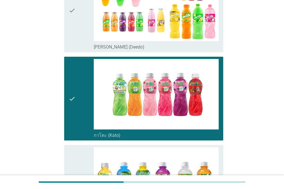
drag, startPoint x: 75, startPoint y: 37, endPoint x: 73, endPoint y: 57, distance: 20.7
click at [75, 37] on icon "check" at bounding box center [72, 10] width 7 height 79
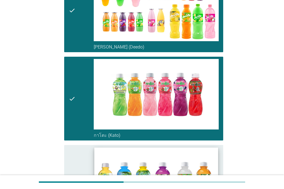
drag, startPoint x: 76, startPoint y: 152, endPoint x: 96, endPoint y: 138, distance: 24.6
click at [77, 153] on div "check" at bounding box center [81, 186] width 25 height 79
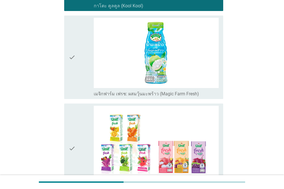
scroll to position [329, 0]
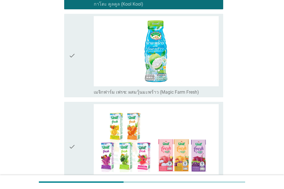
drag, startPoint x: 67, startPoint y: 117, endPoint x: 69, endPoint y: 112, distance: 4.9
click at [68, 116] on div "check check_box [PERSON_NAME]นิฟ เฟรช / [PERSON_NAME]นิฟ เฟรช [PERSON_NAME]ท์ (…" at bounding box center [143, 146] width 159 height 89
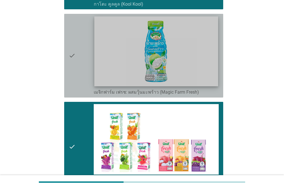
drag, startPoint x: 77, startPoint y: 78, endPoint x: 96, endPoint y: 74, distance: 19.6
click at [79, 77] on div "check" at bounding box center [81, 55] width 25 height 79
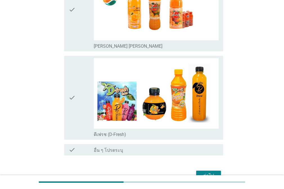
scroll to position [749, 0]
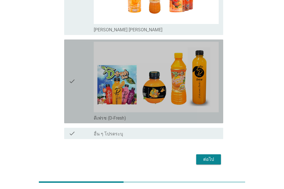
click at [75, 42] on icon "check" at bounding box center [72, 81] width 7 height 79
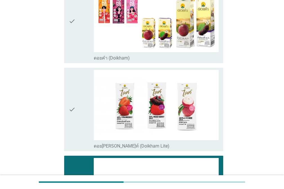
scroll to position [547, 0]
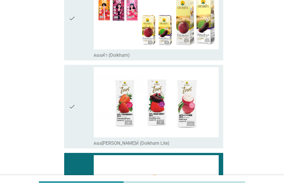
click at [81, 73] on div "check" at bounding box center [81, 106] width 25 height 79
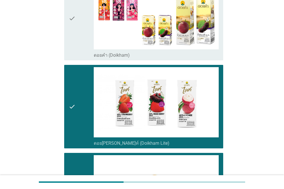
drag, startPoint x: 82, startPoint y: 31, endPoint x: 105, endPoint y: 35, distance: 23.2
click at [82, 31] on div "check" at bounding box center [81, 18] width 25 height 79
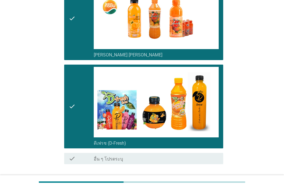
scroll to position [749, 0]
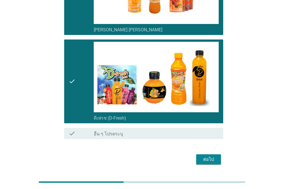
click at [210, 156] on div "ต่อไป" at bounding box center [209, 159] width 16 height 7
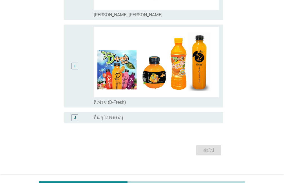
scroll to position [0, 0]
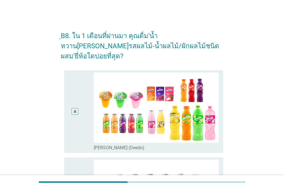
click at [77, 76] on div "A" at bounding box center [75, 111] width 12 height 78
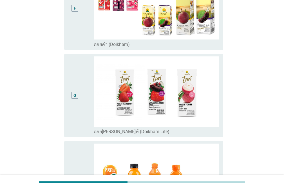
scroll to position [546, 0]
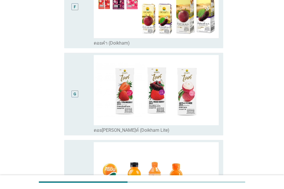
click at [70, 20] on div "F" at bounding box center [75, 7] width 12 height 78
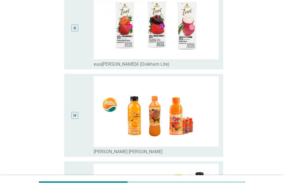
scroll to position [740, 0]
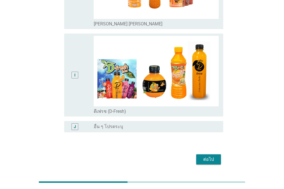
click at [216, 152] on div "ต่อไป" at bounding box center [142, 159] width 162 height 14
click at [211, 156] on div "ต่อไป" at bounding box center [209, 159] width 16 height 7
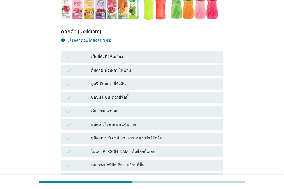
scroll to position [158, 0]
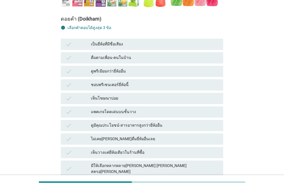
click at [152, 95] on div "เห็นโฆษณาบ่อย" at bounding box center [155, 98] width 128 height 7
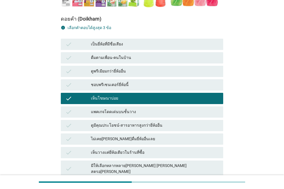
click at [168, 122] on div "ดูมีคุณประโยชน์-สารอาหารสูงกว่ายี่ห้ออื่น" at bounding box center [155, 125] width 128 height 7
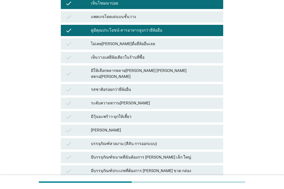
scroll to position [306, 0]
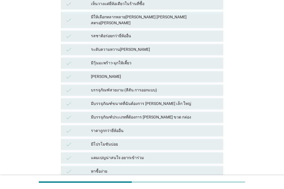
click at [155, 46] on div "ระดับความหวาน[PERSON_NAME]" at bounding box center [155, 49] width 128 height 7
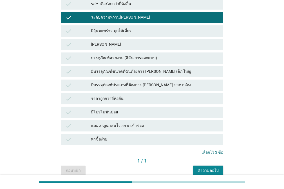
scroll to position [348, 0]
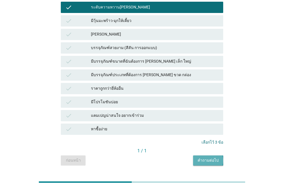
click at [214, 157] on div "คำถามต่อไป" at bounding box center [208, 160] width 21 height 6
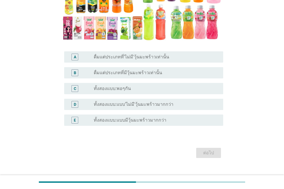
scroll to position [118, 0]
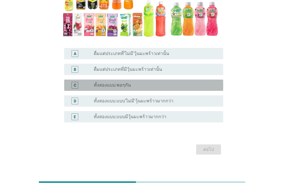
click at [129, 87] on label "ทั้งสองแบบ:พอๆกัน" at bounding box center [112, 85] width 37 height 6
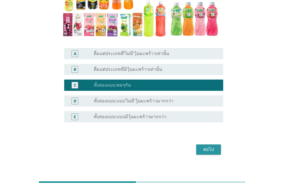
click at [208, 148] on div "ต่อไป" at bounding box center [209, 149] width 16 height 7
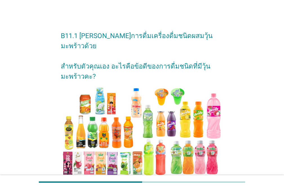
scroll to position [93, 0]
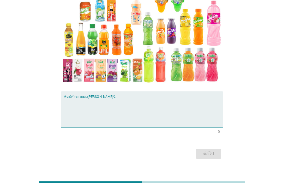
click at [102, 98] on textarea "พิมพ์คำตอบของคุณ ที่นี่" at bounding box center [143, 113] width 159 height 30
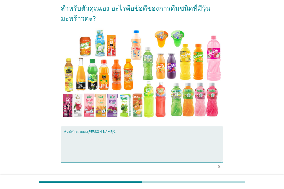
scroll to position [92, 0]
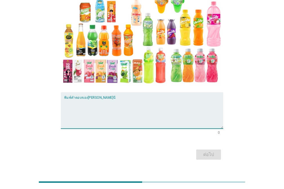
click at [112, 99] on textarea "พิมพ์คำตอบของคุณ ที่นี่" at bounding box center [143, 114] width 159 height 30
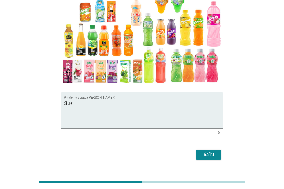
click at [28, 171] on div "B11.1 [PERSON_NAME]การดื่มเครื่องดื่มชนิดผสมวุ้นมะพร้าวด้วย สำหรับตัวคุณเอง อะไ…" at bounding box center [142, 47] width 284 height 278
click at [81, 99] on textarea "มีเเร่" at bounding box center [143, 114] width 159 height 30
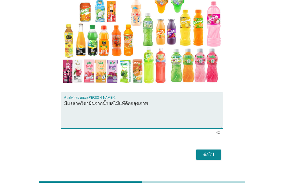
type textarea "มีเเร่ธาตวิตามินจากน้ำผลไม้เเท้ดีต่อสุขภาพ"
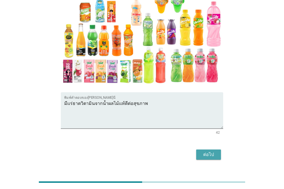
click at [207, 151] on div "ต่อไป" at bounding box center [209, 154] width 16 height 7
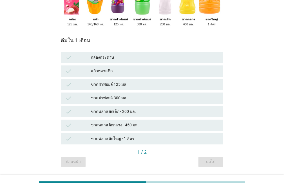
scroll to position [122, 0]
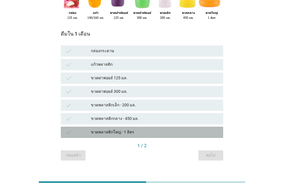
click at [134, 129] on div "ขวดพลาสติกใหญ่ - 1 ลิตร" at bounding box center [155, 132] width 128 height 7
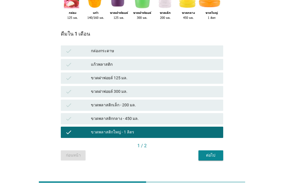
click at [143, 88] on div "ขวดฝาฟอยล์ 300 มล." at bounding box center [155, 91] width 128 height 7
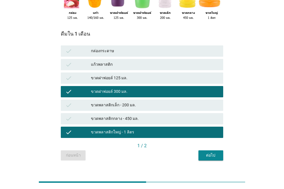
click at [213, 152] on div "ต่อไป" at bounding box center [211, 155] width 16 height 6
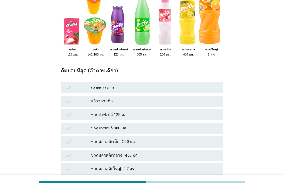
scroll to position [92, 0]
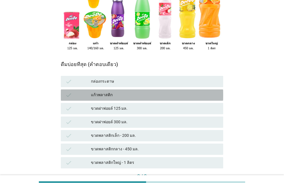
click at [126, 91] on div "แก้วพลาสติก" at bounding box center [155, 94] width 128 height 7
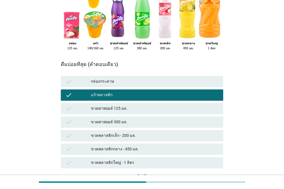
click at [156, 157] on div "check ขวดพลาสติกใหญ่ - 1 ลิตร" at bounding box center [142, 162] width 162 height 11
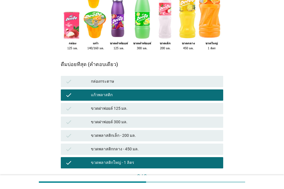
click at [150, 116] on div "check ขวดฝาฟอยล์ 300 มล." at bounding box center [142, 121] width 162 height 11
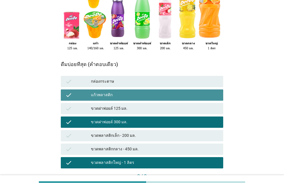
click at [174, 89] on div "check แก้วพลาสติก" at bounding box center [142, 94] width 162 height 11
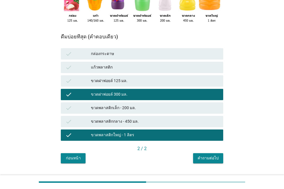
scroll to position [122, 0]
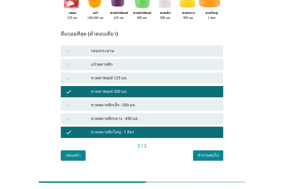
click at [210, 152] on div "คำถามต่อไป" at bounding box center [208, 155] width 21 height 6
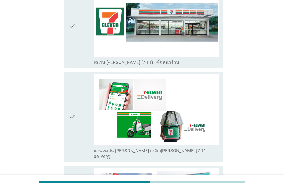
scroll to position [1188, 0]
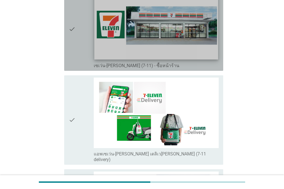
click at [162, 24] on img at bounding box center [156, 25] width 124 height 70
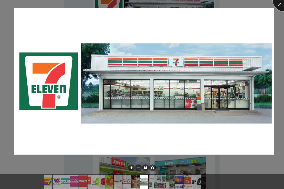
click at [277, 5] on div at bounding box center [284, 0] width 23 height 23
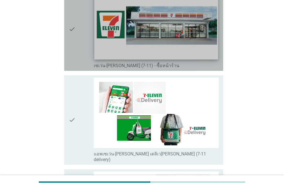
click at [119, 52] on img at bounding box center [156, 25] width 124 height 70
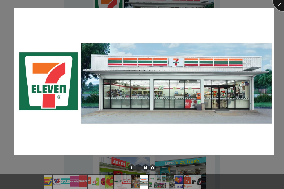
click at [277, 6] on div at bounding box center [284, 0] width 23 height 23
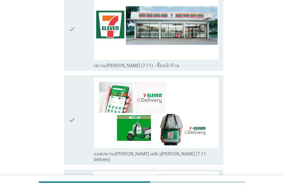
click at [67, 78] on div "check check_box_outline_blank แอพเซเว่น-[PERSON_NAME] เดลิเว[PERSON_NAME] (7-11…" at bounding box center [143, 119] width 159 height 89
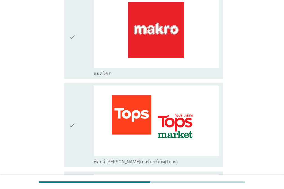
scroll to position [525, 0]
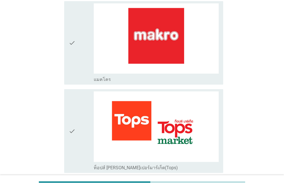
click at [61, 104] on div "check check_box_outline_blank ท็อปส์ [PERSON_NAME]เปอร์มาร์เก็ต(Tops)" at bounding box center [142, 131] width 162 height 88
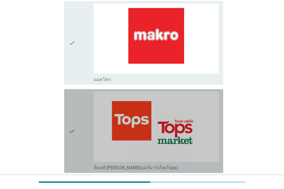
click at [67, 103] on div "check check_box_outline_blank ท็อปส์ [PERSON_NAME]เปอร์มาร์เก็ต(Tops)" at bounding box center [143, 131] width 159 height 84
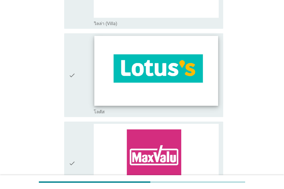
scroll to position [314, 0]
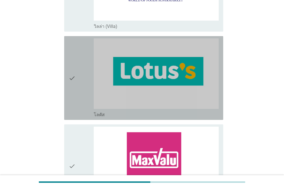
click at [77, 50] on div "check" at bounding box center [81, 77] width 25 height 79
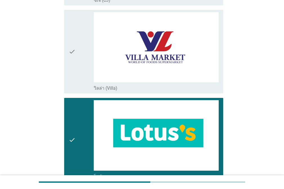
scroll to position [194, 0]
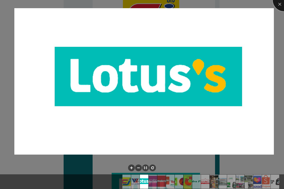
click at [277, 7] on div at bounding box center [284, 0] width 23 height 23
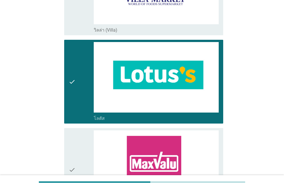
scroll to position [316, 0]
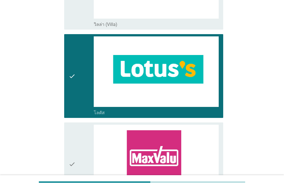
click at [63, 51] on div "check check_box_outline_blank โลตัส" at bounding box center [142, 76] width 162 height 88
click at [80, 47] on div "check" at bounding box center [81, 75] width 25 height 79
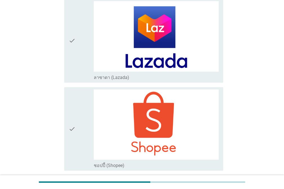
scroll to position [1672, 0]
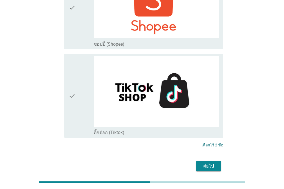
click at [203, 162] on div "ต่อไป" at bounding box center [209, 165] width 16 height 7
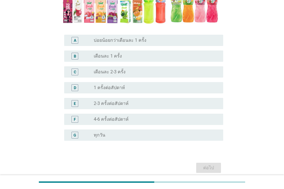
scroll to position [133, 0]
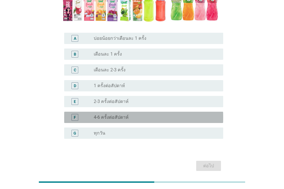
click at [133, 114] on div "radio_button_unchecked 4-6 ครั้งต่อสัปดาห์" at bounding box center [156, 117] width 125 height 7
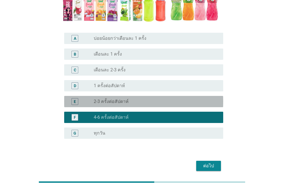
click at [134, 99] on div "radio_button_unchecked 2-3 ครั้งต่อสัปดาห์" at bounding box center [154, 102] width 120 height 6
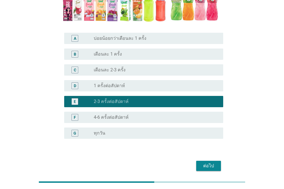
click at [137, 111] on div "F radio_button_unchecked 4-6 ครั้งต่อสัปดาห์" at bounding box center [143, 116] width 159 height 11
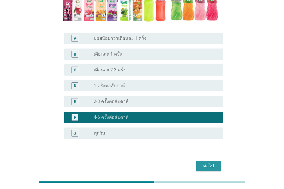
click at [219, 160] on button "ต่อไป" at bounding box center [208, 165] width 25 height 10
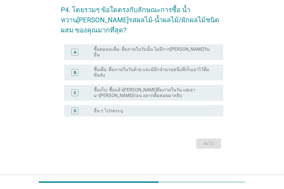
scroll to position [0, 0]
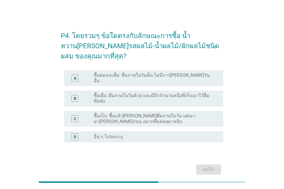
click at [171, 93] on label "ซื้อเผื่อ: ดื่มภายในวันด้วย และมีอีกจำนวนหนึ่งที่เก็บเอาไว้ดื่มทีหลัง" at bounding box center [154, 98] width 120 height 11
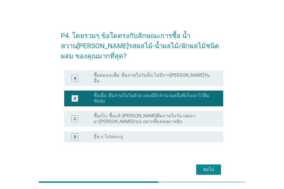
click at [204, 162] on div "ต่อไป" at bounding box center [142, 169] width 162 height 14
click at [216, 166] on div "ต่อไป" at bounding box center [209, 169] width 16 height 7
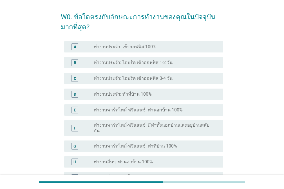
scroll to position [19, 0]
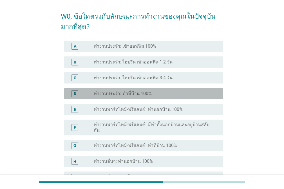
click at [171, 94] on div "radio_button_unchecked ทำงานประจำ: ทำที่บ้าน 100%" at bounding box center [154, 94] width 120 height 6
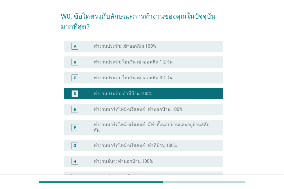
click at [176, 63] on div "radio_button_unchecked ทำงานประจำ: ไฮบริด เข้าออฟฟิส 1-2 วัน" at bounding box center [154, 62] width 120 height 6
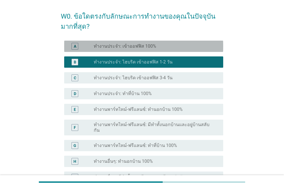
click at [178, 48] on div "radio_button_unchecked ทำงานประจำ: เข้าออฟฟิส 100%" at bounding box center [154, 46] width 120 height 6
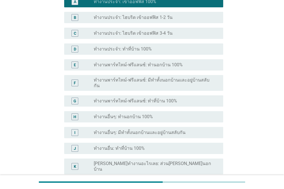
scroll to position [144, 0]
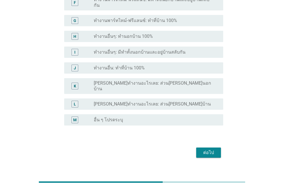
click at [212, 149] on div "ต่อไป" at bounding box center [209, 152] width 16 height 7
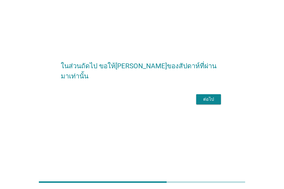
scroll to position [0, 0]
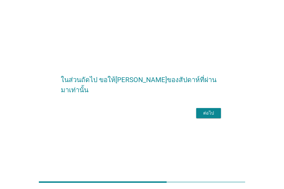
click at [206, 116] on div "ต่อไป" at bounding box center [209, 113] width 16 height 7
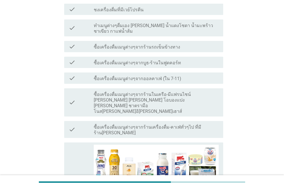
scroll to position [143, 0]
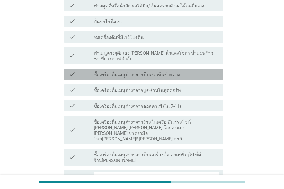
click at [144, 72] on label "ซื้อเครื่องดื่มเมนูต่างๆจากร้านรถเข็นข้างทาง" at bounding box center [137, 75] width 86 height 6
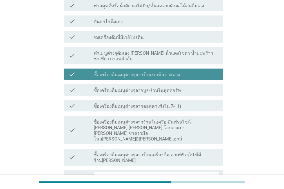
click at [144, 72] on label "ซื้อเครื่องดื่มเมนูต่างๆจากร้านรถเข็นข้างทาง" at bounding box center [137, 75] width 86 height 6
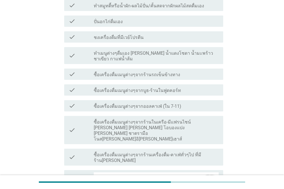
click at [204, 102] on div "check_box_outline_blank ซื้อเครื่องดื่มเมนูต่างๆจากออลคาเฟ่ (ใน 7-11)" at bounding box center [156, 105] width 125 height 7
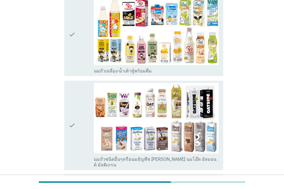
scroll to position [436, 0]
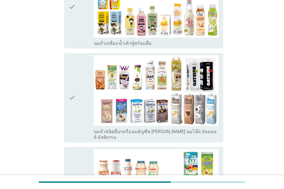
click at [82, 149] on div "check" at bounding box center [81, 188] width 25 height 79
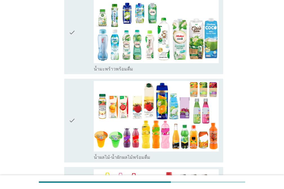
scroll to position [946, 0]
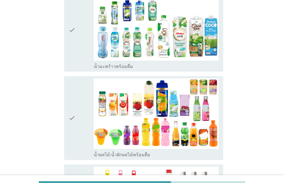
click at [73, 78] on icon "check" at bounding box center [72, 117] width 7 height 79
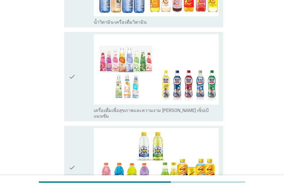
scroll to position [1171, 0]
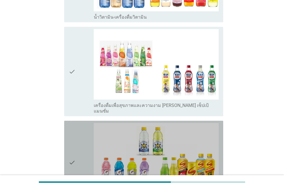
click at [77, 123] on div "check" at bounding box center [81, 162] width 25 height 79
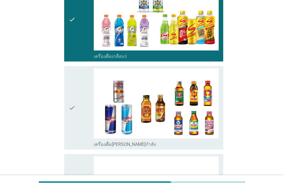
scroll to position [1317, 0]
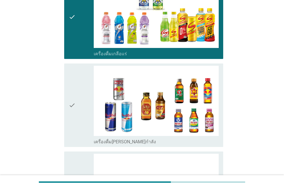
click at [85, 66] on div "check" at bounding box center [81, 105] width 25 height 79
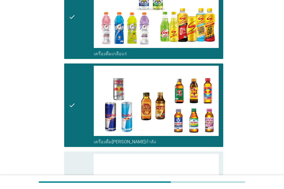
click at [83, 66] on div "check" at bounding box center [81, 105] width 25 height 79
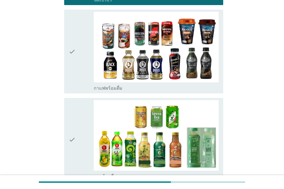
scroll to position [658, 0]
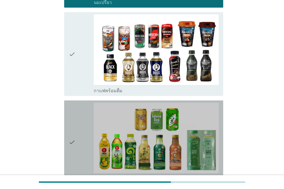
click at [87, 102] on div "check" at bounding box center [81, 141] width 25 height 79
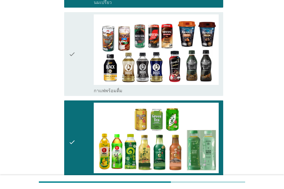
click at [85, 45] on div "check" at bounding box center [81, 53] width 25 height 79
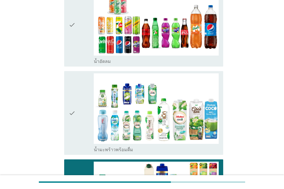
scroll to position [866, 0]
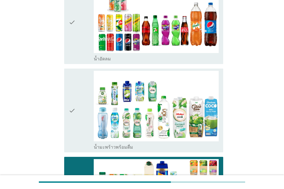
click at [74, 71] on icon "check" at bounding box center [72, 110] width 7 height 79
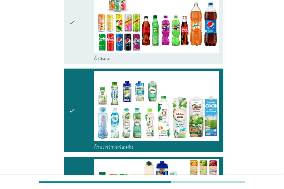
click at [68, 11] on div "check check_box_outline_blank น้ำอัดลม" at bounding box center [143, 23] width 159 height 84
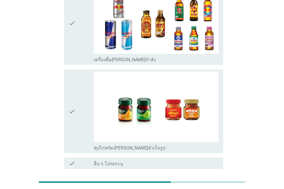
scroll to position [1266, 0]
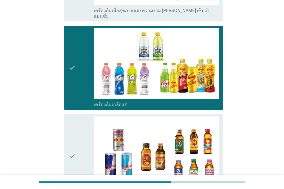
click at [67, 114] on div "check check_box_outline_blank เครื่องดื่ม[PERSON_NAME]กำลัง" at bounding box center [143, 156] width 159 height 84
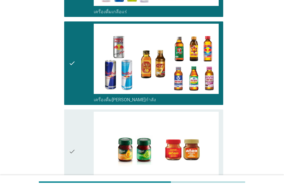
scroll to position [1376, 0]
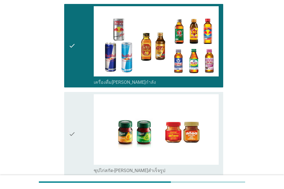
drag, startPoint x: 81, startPoint y: 30, endPoint x: 92, endPoint y: 42, distance: 16.4
click at [81, 29] on div "check" at bounding box center [81, 45] width 25 height 79
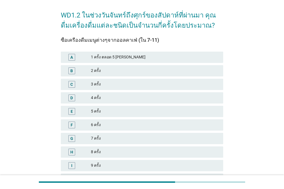
scroll to position [24, 0]
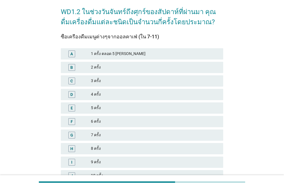
click at [116, 99] on div "D 4 ครั้ง" at bounding box center [142, 94] width 162 height 11
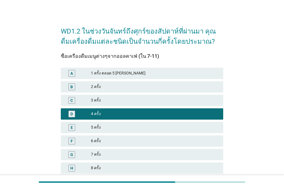
scroll to position [0, 0]
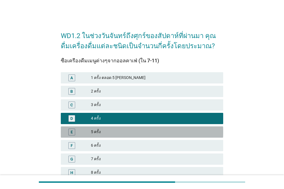
click at [149, 131] on div "5 ครั้ง" at bounding box center [155, 131] width 128 height 7
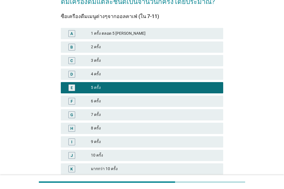
scroll to position [91, 0]
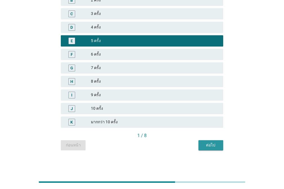
drag, startPoint x: 214, startPoint y: 143, endPoint x: 217, endPoint y: 141, distance: 3.5
click at [214, 143] on div "ต่อไป" at bounding box center [211, 145] width 16 height 6
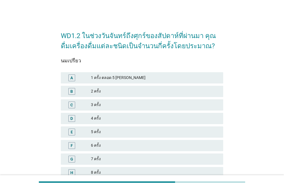
click at [118, 130] on div "5 ครั้ง" at bounding box center [155, 131] width 128 height 7
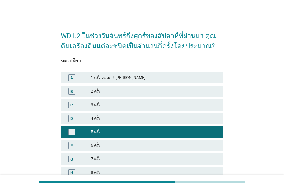
scroll to position [91, 0]
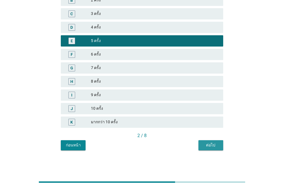
click at [206, 144] on div "ต่อไป" at bounding box center [211, 145] width 16 height 6
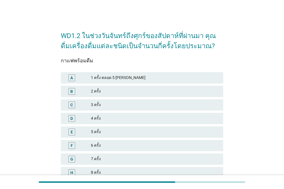
click at [113, 157] on div "7 ครั้ง" at bounding box center [155, 158] width 128 height 7
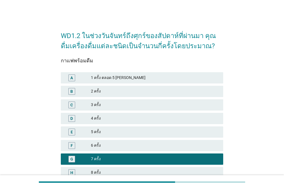
scroll to position [91, 0]
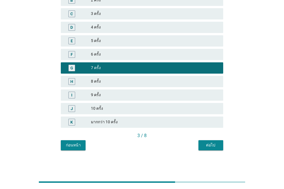
click at [213, 148] on button "ต่อไป" at bounding box center [210, 145] width 25 height 10
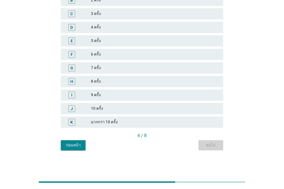
scroll to position [0, 0]
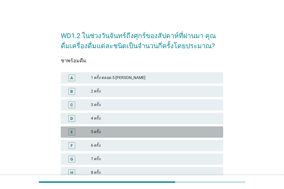
click at [124, 135] on div "5 ครั้ง" at bounding box center [155, 131] width 128 height 7
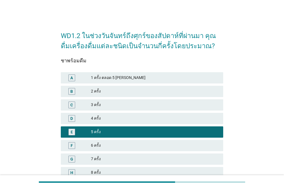
drag, startPoint x: 284, startPoint y: 82, endPoint x: 286, endPoint y: 159, distance: 76.6
click at [277, 159] on html "WD1.2 ในช่วงวันจันทร์ถึงศุกร์ของสัปดาห์ที่ผ่านมา คุณดื่มเครื่องดื่มแต่ละชนิดเป็…" at bounding box center [142, 133] width 284 height 266
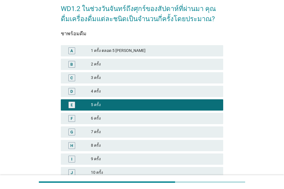
scroll to position [91, 0]
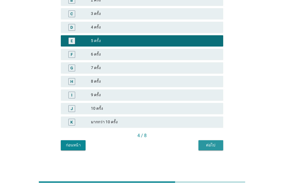
click at [212, 148] on div "ต่อไป" at bounding box center [211, 145] width 16 height 6
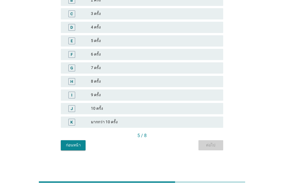
scroll to position [0, 0]
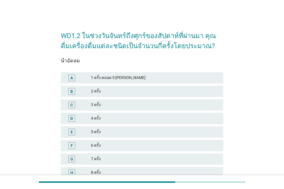
click at [113, 122] on div "D 4 ครั้ง" at bounding box center [142, 118] width 162 height 11
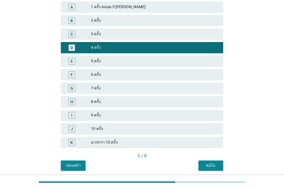
scroll to position [91, 0]
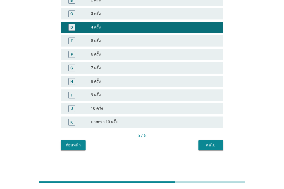
click at [218, 148] on div "ต่อไป" at bounding box center [211, 145] width 16 height 6
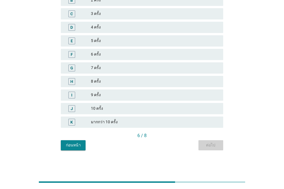
scroll to position [0, 0]
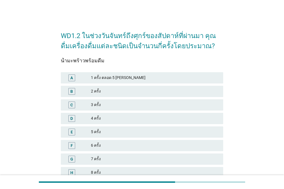
click at [120, 134] on div "5 ครั้ง" at bounding box center [155, 131] width 128 height 7
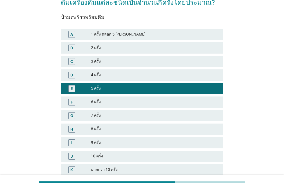
scroll to position [91, 0]
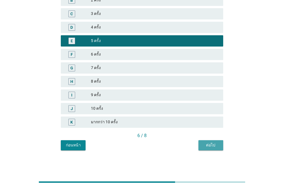
click at [207, 146] on div "ต่อไป" at bounding box center [211, 145] width 16 height 6
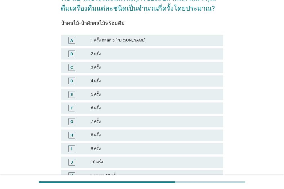
scroll to position [49, 0]
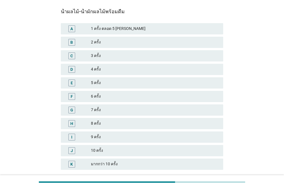
click at [122, 96] on div "6 ครั้ง" at bounding box center [155, 96] width 128 height 7
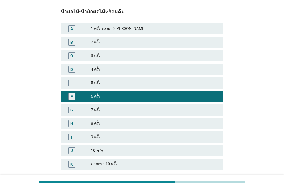
click at [178, 90] on div "F 6 ครั้ง" at bounding box center [142, 97] width 165 height 14
click at [184, 86] on div "E 5 ครั้ง" at bounding box center [142, 82] width 162 height 11
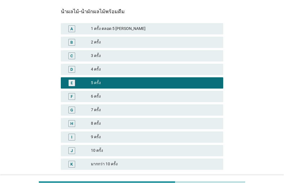
scroll to position [91, 0]
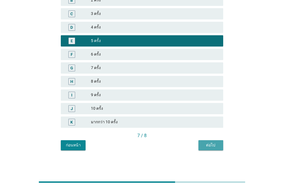
click at [210, 141] on button "ต่อไป" at bounding box center [210, 145] width 25 height 10
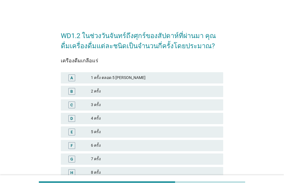
click at [117, 142] on div "6 ครั้ง" at bounding box center [155, 145] width 128 height 7
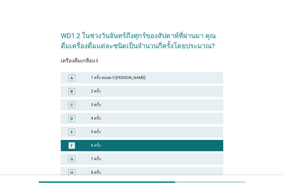
click at [192, 163] on div "G 7 ครั้ง" at bounding box center [142, 158] width 162 height 11
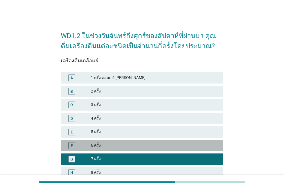
click at [169, 141] on div "F 6 ครั้ง" at bounding box center [142, 145] width 162 height 11
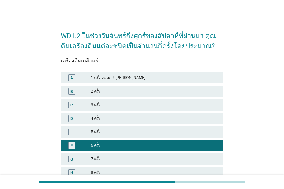
scroll to position [91, 0]
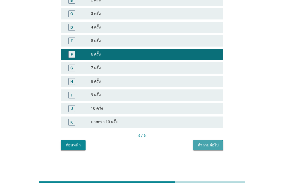
drag, startPoint x: 204, startPoint y: 140, endPoint x: 213, endPoint y: 145, distance: 10.3
click at [204, 140] on button "คำถามต่อไป" at bounding box center [208, 145] width 30 height 10
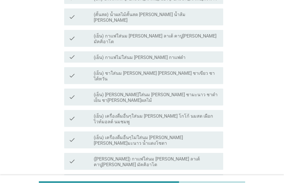
scroll to position [125, 0]
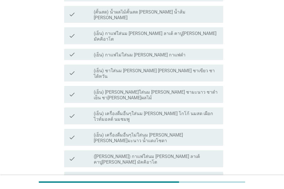
drag, startPoint x: 191, startPoint y: 102, endPoint x: 210, endPoint y: 102, distance: 19.4
click at [191, 150] on div "check check_box_outline_blank ([PERSON_NAME]) กาแฟใส่นม [PERSON_NAME] ลาเต้ คาป…" at bounding box center [143, 158] width 159 height 17
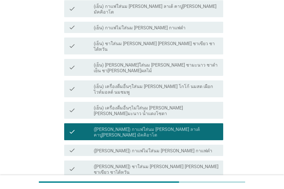
scroll to position [217, 0]
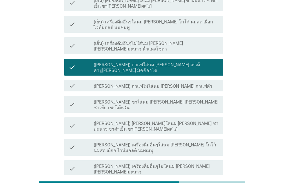
click at [212, 119] on div "check_box_outline_blank ([PERSON_NAME]) [PERSON_NAME]ใส่นม [PERSON_NAME] ชามะนา…" at bounding box center [156, 125] width 125 height 12
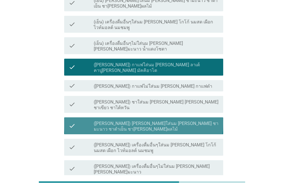
click at [199, 117] on div "check check_box_outline_blank ([PERSON_NAME]) [PERSON_NAME]ใส่นม [PERSON_NAME] …" at bounding box center [143, 125] width 159 height 17
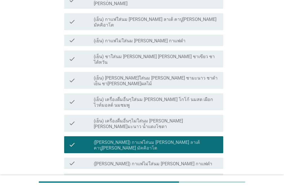
scroll to position [137, 0]
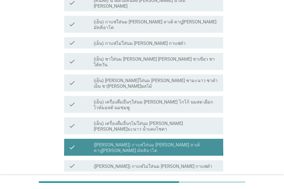
click at [144, 142] on label "([PERSON_NAME]) กาแฟใส่นม [PERSON_NAME] ลาเต้ คาปู[PERSON_NAME] มัคคิอาโต" at bounding box center [156, 147] width 125 height 11
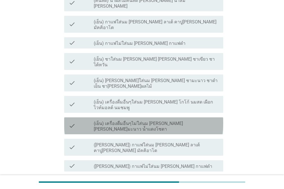
click at [177, 120] on label "(เย็น) เครื่องดื่มอื่นๆไม่ใส่นม [PERSON_NAME] [PERSON_NAME]มะนาว น้ำแดงโซดา" at bounding box center [156, 125] width 125 height 11
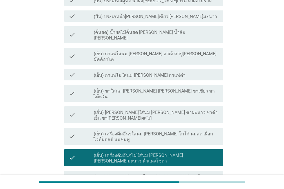
scroll to position [95, 0]
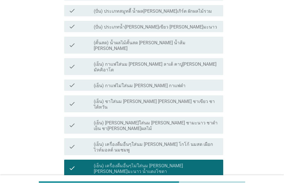
click at [189, 23] on div "check_box_outline_blank (ปั่น) ประเภทน้ำ[PERSON_NAME]เขียว [PERSON_NAME]มะนาว" at bounding box center [156, 26] width 125 height 7
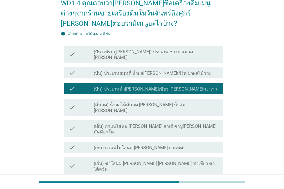
scroll to position [28, 0]
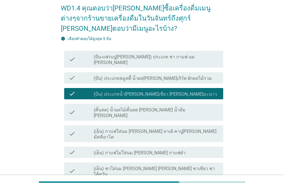
click at [157, 91] on label "(ปั่น) ประเภทน้ำ[PERSON_NAME]เขียว [PERSON_NAME]มะนาว" at bounding box center [155, 94] width 123 height 6
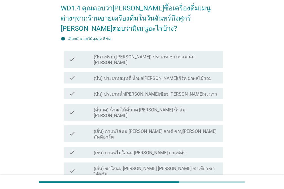
click at [192, 106] on div "check_box_outline_blank (คั้นสด) น้ำผลไม้คั้นสด [PERSON_NAME] น้ำส้ม [PERSON_NA…" at bounding box center [156, 112] width 125 height 12
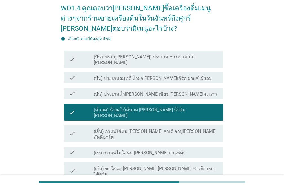
click at [187, 127] on div "check_box_outline_blank (เย็น) กาแฟใส่นม [PERSON_NAME] ลาเต้ คาปู[PERSON_NAME] …" at bounding box center [156, 133] width 125 height 12
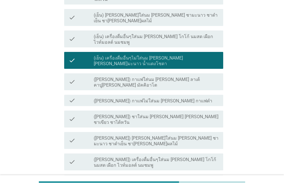
scroll to position [205, 0]
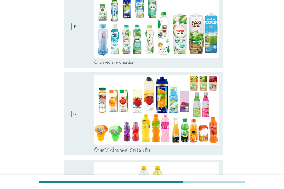
scroll to position [445, 0]
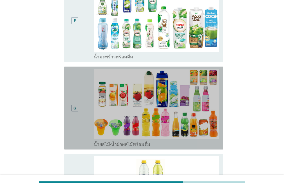
click at [83, 83] on div "G" at bounding box center [81, 108] width 25 height 78
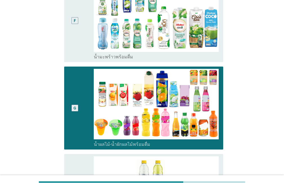
click at [84, 43] on div "F" at bounding box center [81, 20] width 25 height 78
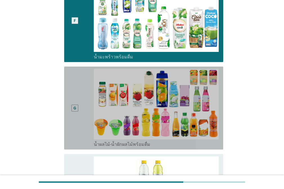
click at [77, 79] on div "G" at bounding box center [75, 108] width 12 height 78
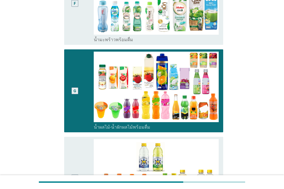
scroll to position [466, 0]
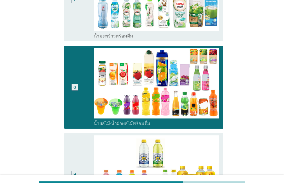
click at [80, 26] on div "F" at bounding box center [75, 0] width 12 height 78
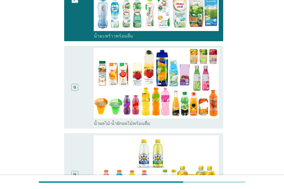
click at [79, 65] on div "G" at bounding box center [75, 87] width 12 height 78
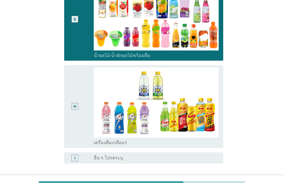
scroll to position [581, 0]
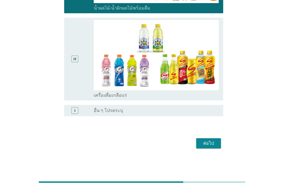
click at [213, 141] on div "ต่อไป" at bounding box center [209, 143] width 16 height 7
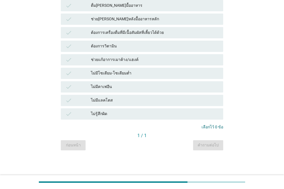
scroll to position [0, 0]
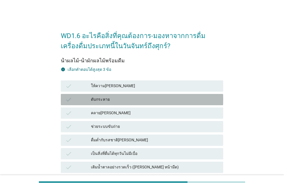
click at [139, 99] on div "ดับกระหาย" at bounding box center [155, 99] width 128 height 7
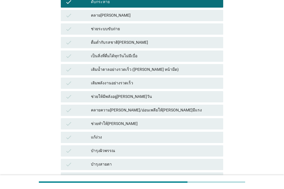
scroll to position [104, 0]
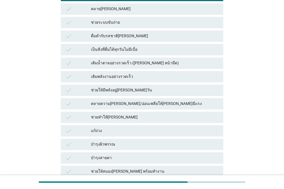
click at [180, 114] on div "ช่วยทำให้[PERSON_NAME]" at bounding box center [155, 117] width 128 height 7
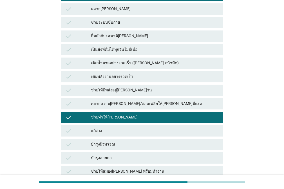
click at [186, 145] on div "บำรุงผิวพรรณ" at bounding box center [155, 144] width 128 height 7
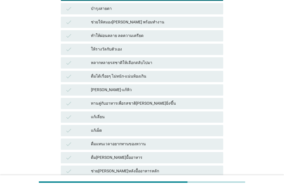
scroll to position [255, 0]
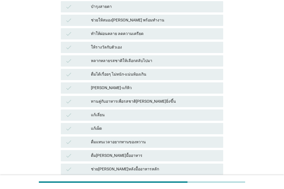
click at [162, 9] on div "บำรุงสายตา" at bounding box center [155, 6] width 128 height 7
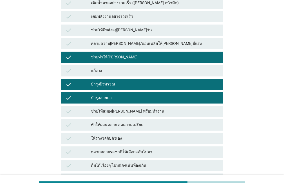
scroll to position [167, 0]
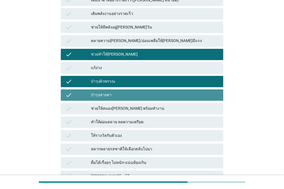
click at [149, 97] on div "บำรุงสายตา" at bounding box center [155, 94] width 128 height 7
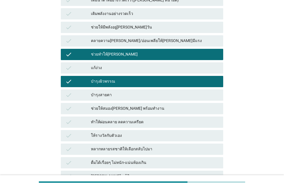
scroll to position [405, 0]
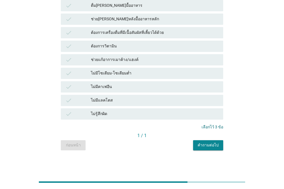
click at [213, 145] on div "คำถามต่อไป" at bounding box center [208, 145] width 21 height 6
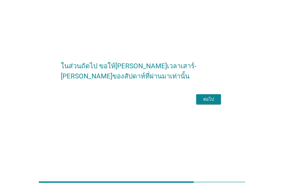
scroll to position [0, 0]
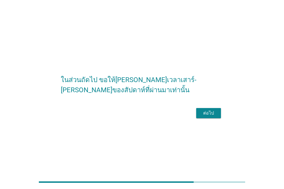
click at [211, 116] on div "ต่อไป" at bounding box center [209, 113] width 16 height 7
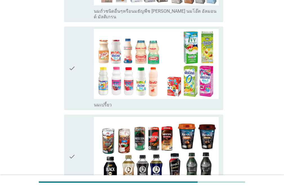
scroll to position [558, 0]
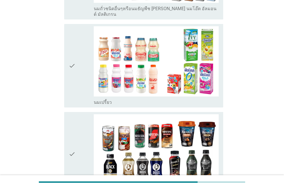
click at [86, 43] on div "check" at bounding box center [81, 65] width 25 height 79
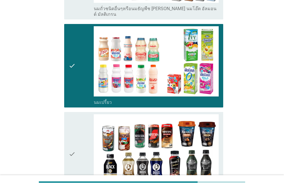
click at [66, 112] on div "check check_box_outline_blank กาแฟพร้อมดื่ม" at bounding box center [143, 154] width 159 height 84
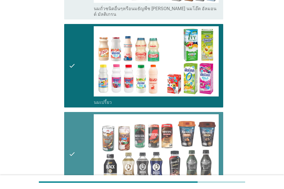
click at [75, 114] on icon "check" at bounding box center [72, 153] width 7 height 79
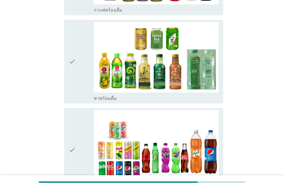
scroll to position [741, 0]
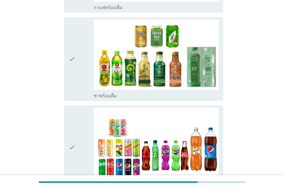
click at [81, 108] on div "check" at bounding box center [81, 147] width 25 height 79
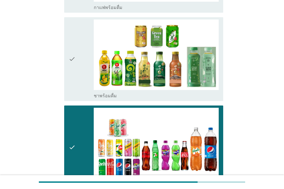
click at [81, 37] on div "check" at bounding box center [81, 58] width 25 height 79
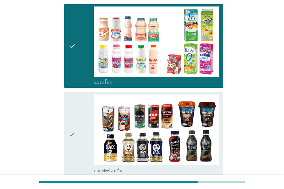
scroll to position [576, 0]
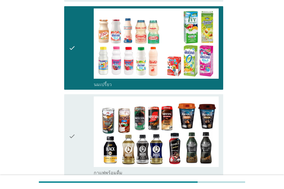
click at [91, 96] on div "check" at bounding box center [81, 135] width 25 height 79
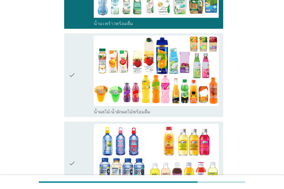
scroll to position [992, 0]
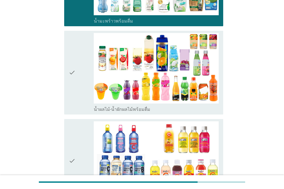
click at [77, 54] on div "check" at bounding box center [81, 72] width 25 height 79
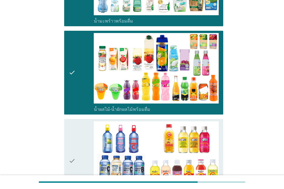
click at [82, 121] on div "check" at bounding box center [81, 160] width 25 height 79
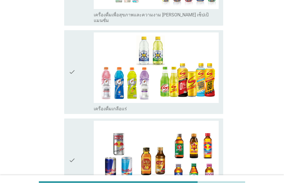
scroll to position [1244, 0]
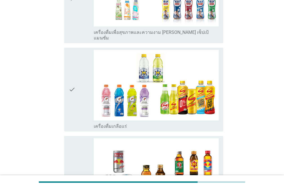
click at [66, 136] on div "check check_box_outline_blank เครื่องดื่ม[PERSON_NAME]กำลัง" at bounding box center [143, 178] width 159 height 84
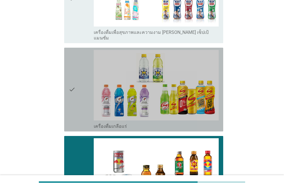
drag, startPoint x: 70, startPoint y: 77, endPoint x: 171, endPoint y: 91, distance: 101.7
click at [72, 77] on icon "check" at bounding box center [72, 89] width 7 height 79
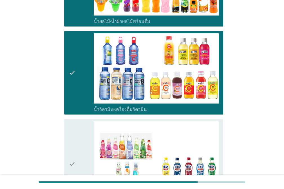
scroll to position [1399, 0]
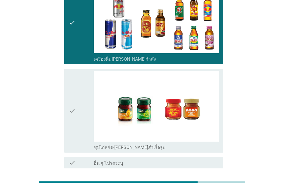
click at [210, 184] on div "ต่อไป" at bounding box center [209, 188] width 16 height 7
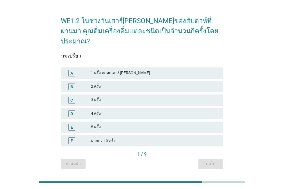
scroll to position [0, 0]
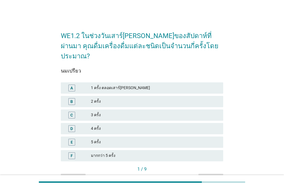
click at [114, 125] on div "4 ครั้ง" at bounding box center [155, 128] width 128 height 7
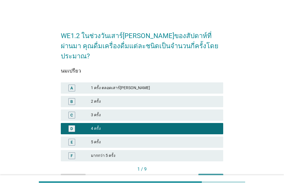
click at [216, 173] on button "ต่อไป" at bounding box center [210, 178] width 25 height 10
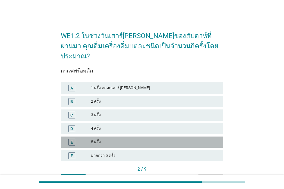
click at [117, 139] on div "5 ครั้ง" at bounding box center [155, 142] width 128 height 7
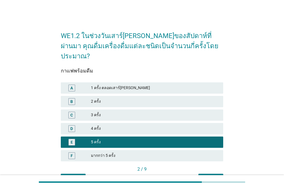
click at [213, 173] on button "ต่อไป" at bounding box center [210, 178] width 25 height 10
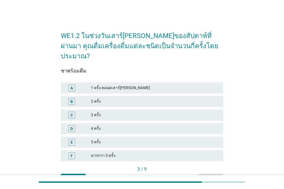
click at [113, 125] on div "4 ครั้ง" at bounding box center [155, 128] width 128 height 7
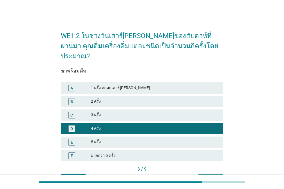
click at [216, 173] on button "ต่อไป" at bounding box center [210, 178] width 25 height 10
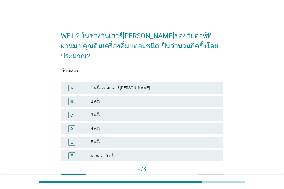
click at [113, 111] on div "3 ครั้ง" at bounding box center [155, 114] width 128 height 7
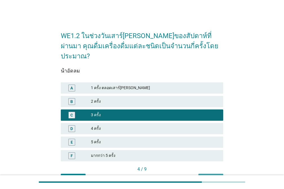
click at [210, 175] on div "ต่อไป" at bounding box center [211, 178] width 16 height 6
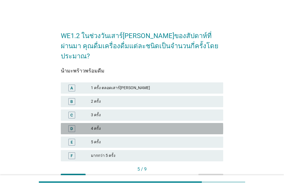
click at [98, 125] on div "4 ครั้ง" at bounding box center [155, 128] width 128 height 7
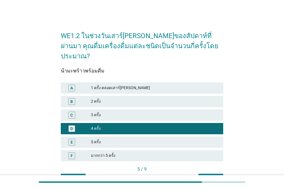
click at [204, 173] on button "ต่อไป" at bounding box center [210, 178] width 25 height 10
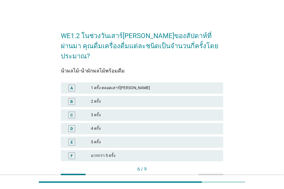
click at [113, 139] on div "5 ครั้ง" at bounding box center [155, 142] width 128 height 7
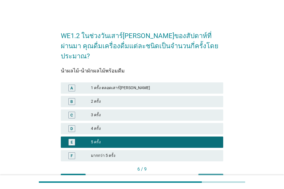
click at [217, 175] on div "ต่อไป" at bounding box center [211, 178] width 16 height 6
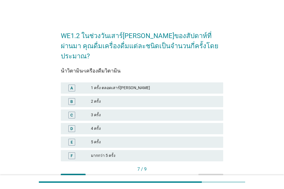
click at [111, 125] on div "4 ครั้ง" at bounding box center [155, 128] width 128 height 7
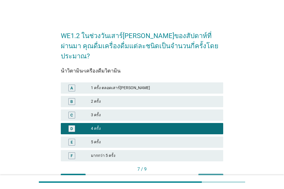
click at [207, 175] on div "ต่อไป" at bounding box center [211, 178] width 16 height 6
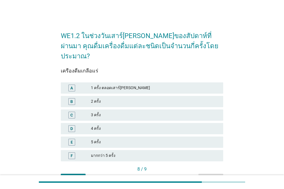
click at [126, 125] on div "4 ครั้ง" at bounding box center [155, 128] width 128 height 7
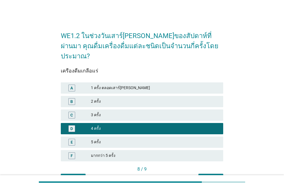
click at [207, 175] on div "ต่อไป" at bounding box center [211, 178] width 16 height 6
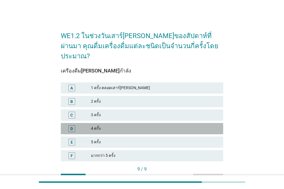
click at [114, 125] on div "4 ครั้ง" at bounding box center [155, 128] width 128 height 7
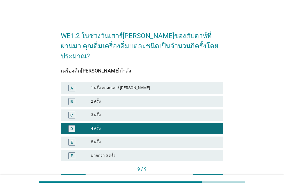
click at [160, 139] on div "5 ครั้ง" at bounding box center [155, 142] width 128 height 7
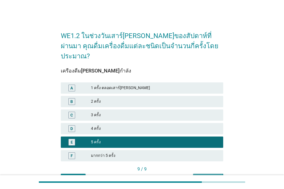
click at [212, 173] on button "คำถามต่อไป" at bounding box center [208, 178] width 30 height 10
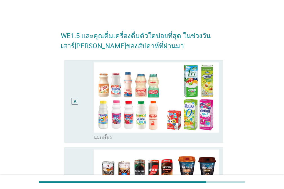
click at [77, 80] on div "A" at bounding box center [75, 101] width 12 height 78
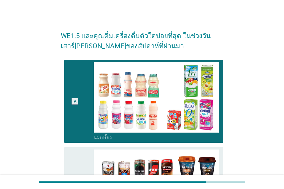
click at [75, 154] on div "B" at bounding box center [75, 188] width 12 height 78
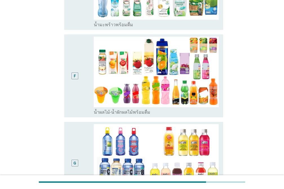
scroll to position [463, 0]
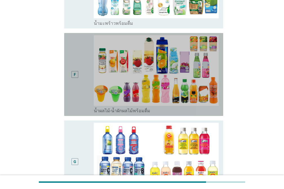
click at [73, 51] on div "F" at bounding box center [75, 74] width 12 height 78
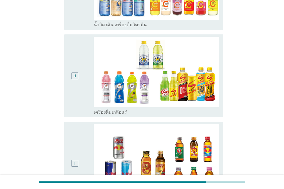
scroll to position [740, 0]
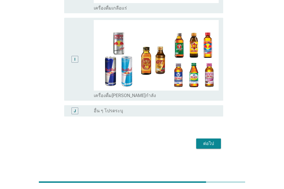
click at [205, 142] on div "ต่อไป" at bounding box center [209, 143] width 16 height 7
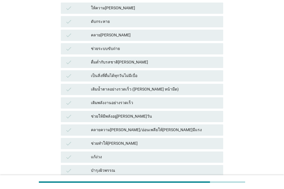
scroll to position [85, 0]
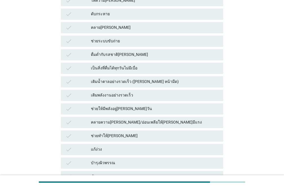
click at [136, 11] on div "ดับกระหาย" at bounding box center [155, 14] width 128 height 7
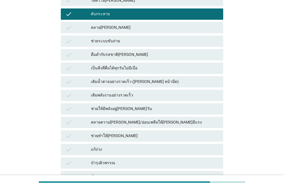
click at [137, 3] on div "ให้ความ[PERSON_NAME]" at bounding box center [155, 0] width 128 height 7
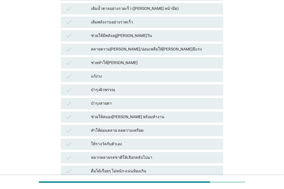
scroll to position [159, 0]
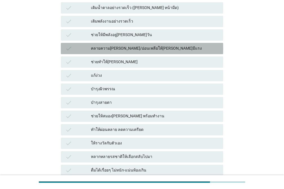
click at [181, 49] on div "คลายความ[PERSON_NAME]/อ่อนเพลียให้[PERSON_NAME]มีแรง" at bounding box center [155, 48] width 128 height 7
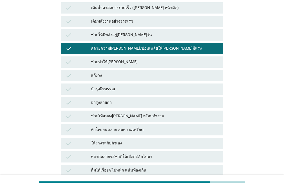
click at [182, 91] on div "บำรุงผิวพรรณ" at bounding box center [155, 89] width 128 height 7
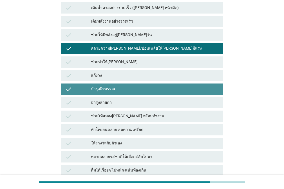
click at [183, 90] on div "บำรุงผิวพรรณ" at bounding box center [155, 89] width 128 height 7
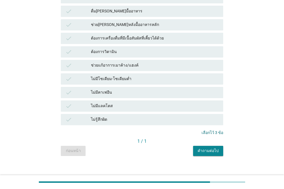
scroll to position [405, 0]
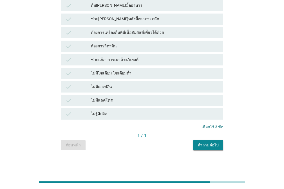
click at [213, 143] on div "คำถามต่อไป" at bounding box center [208, 145] width 21 height 6
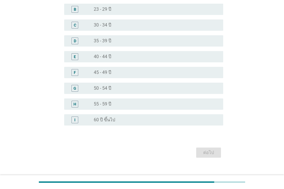
scroll to position [65, 0]
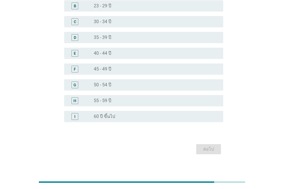
click at [119, 66] on div "radio_button_unchecked 45 - 49 ปี" at bounding box center [154, 69] width 120 height 6
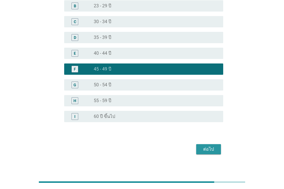
click at [209, 146] on div "ต่อไป" at bounding box center [209, 149] width 16 height 7
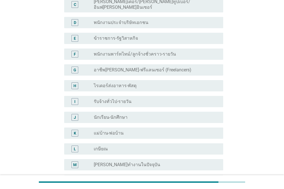
scroll to position [79, 0]
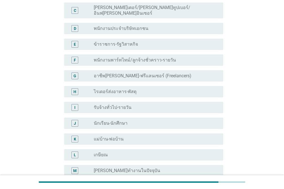
click at [122, 26] on label "พนักงานประจำบริษัทเอกชน" at bounding box center [121, 29] width 55 height 6
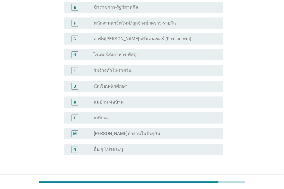
scroll to position [150, 0]
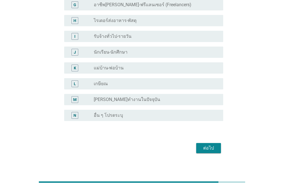
click at [218, 146] on button "ต่อไป" at bounding box center [208, 148] width 25 height 10
